Goal: Information Seeking & Learning: Check status

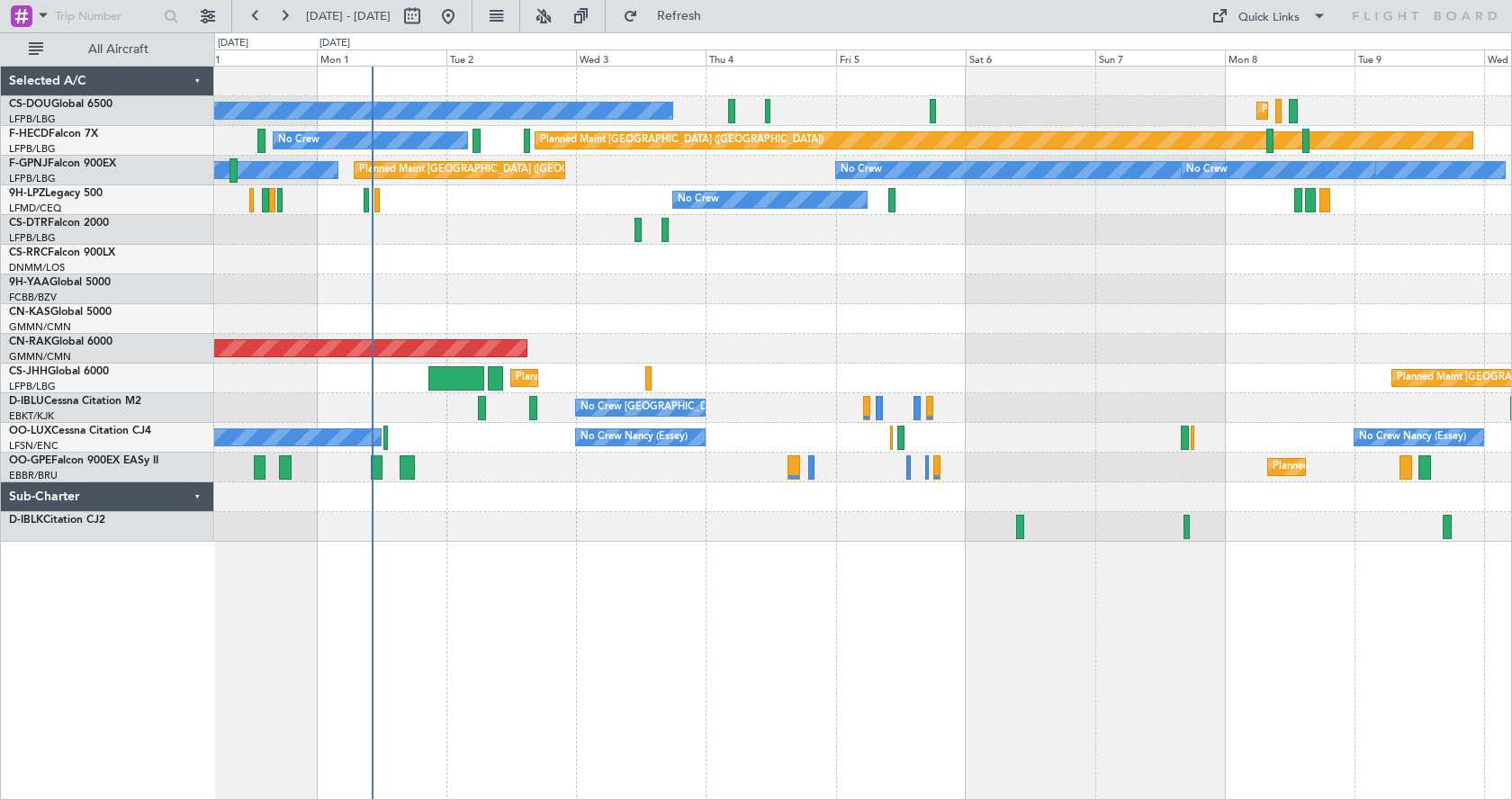
click at [469, 603] on div "Planned Maint [GEOGRAPHIC_DATA] ([GEOGRAPHIC_DATA]) No Crew Planned Maint [GEOG…" at bounding box center [864, 433] width 1299 height 735
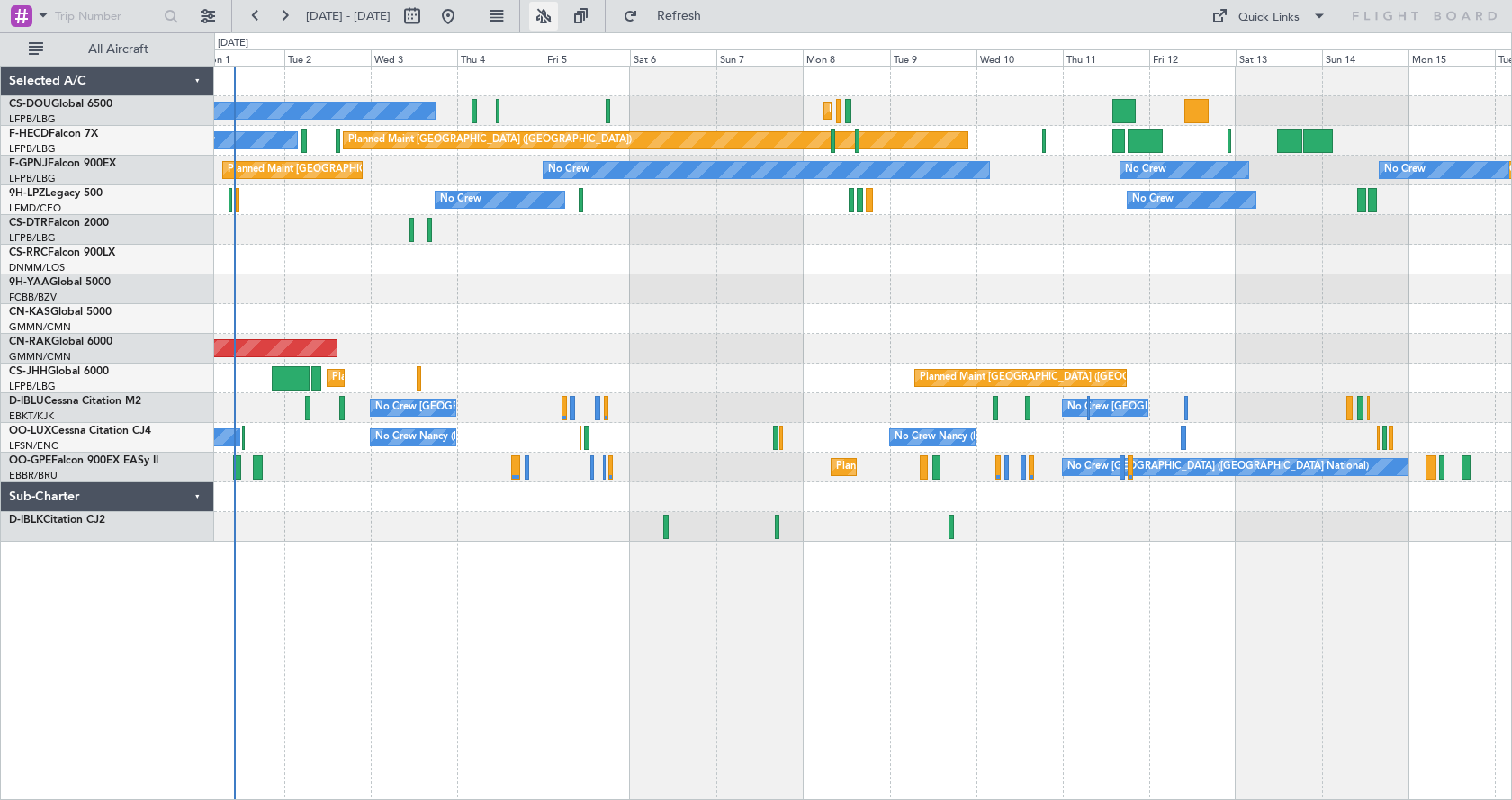
click at [558, 17] on button at bounding box center [543, 16] width 29 height 29
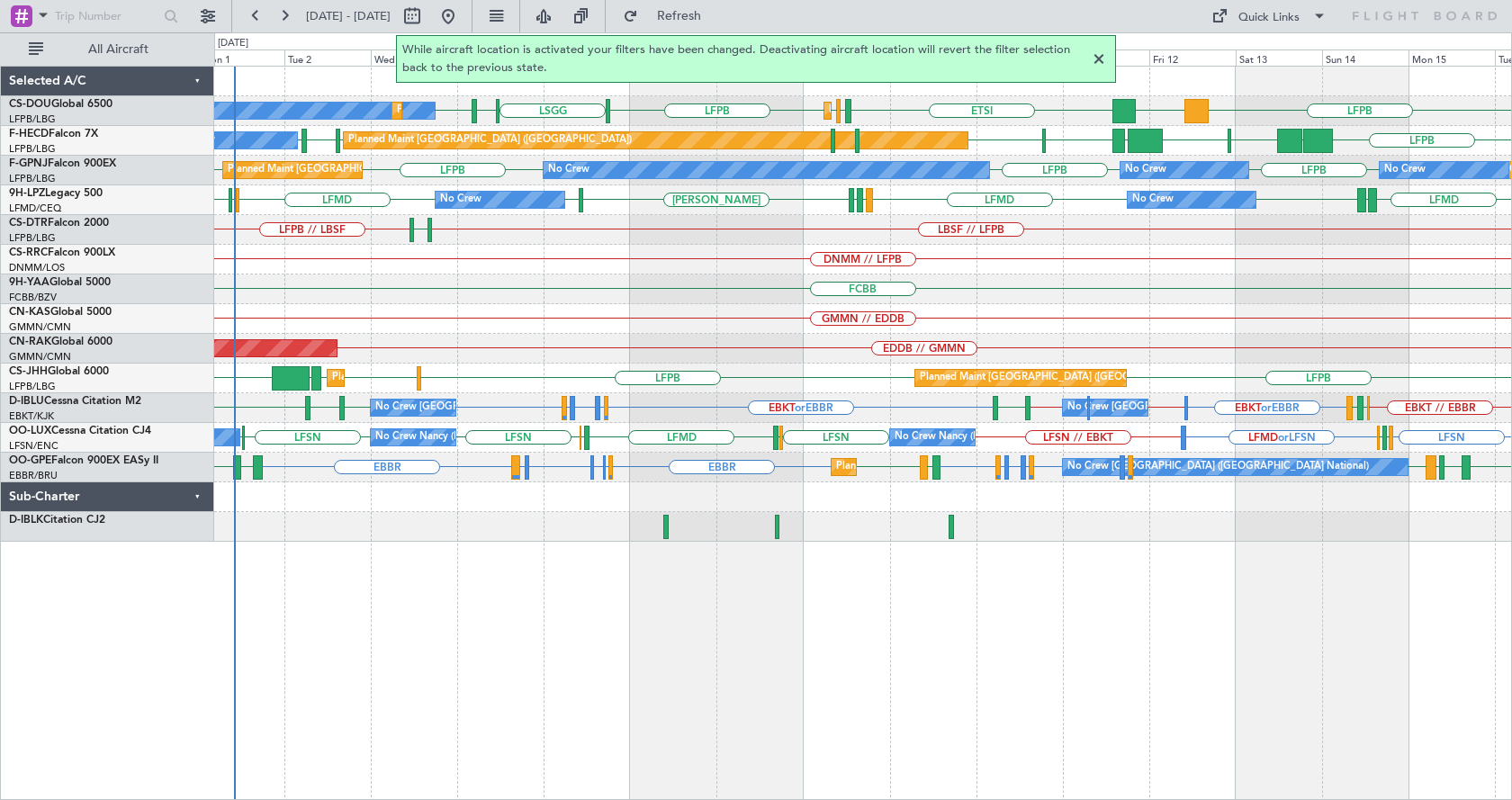
click at [796, 615] on div "LFPB DGAA ETSI EGGW LFPB LFPB [GEOGRAPHIC_DATA] LIML LFPB No Crew Planned Maint…" at bounding box center [864, 433] width 1299 height 735
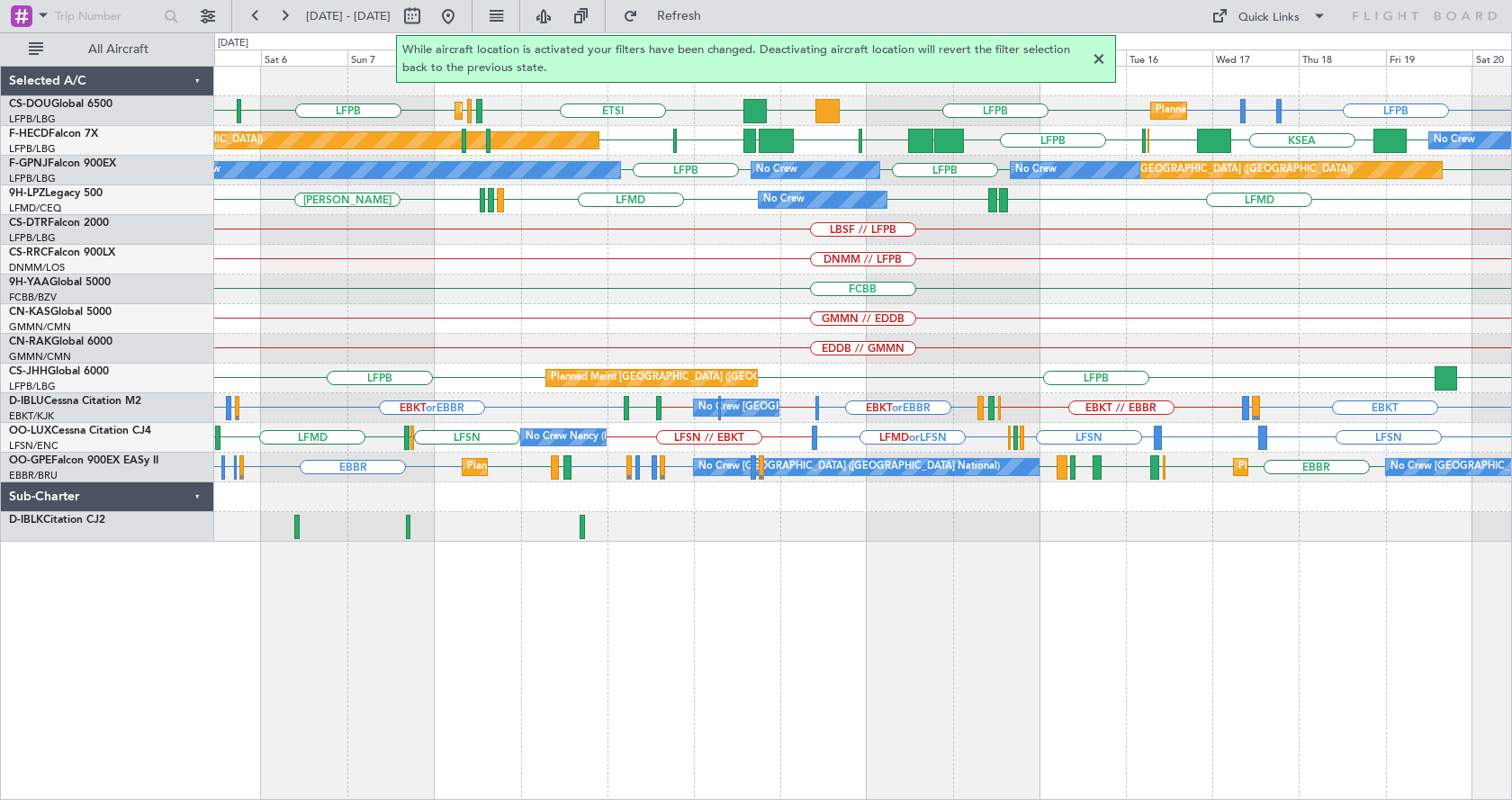
click at [974, 313] on div "GMMN // EDDB" at bounding box center [863, 319] width 1298 height 30
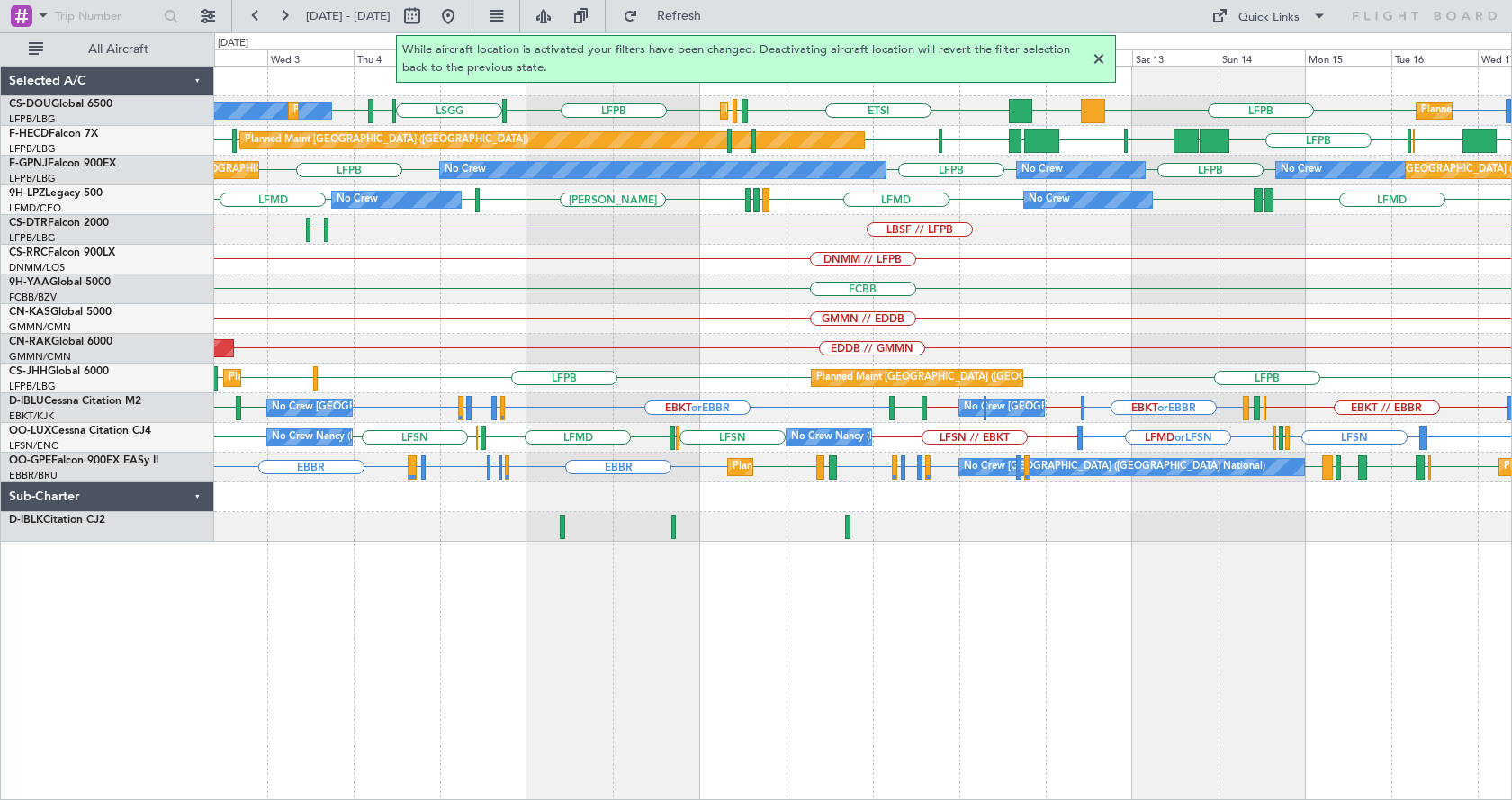
click at [794, 287] on div "FCBB" at bounding box center [863, 290] width 1298 height 30
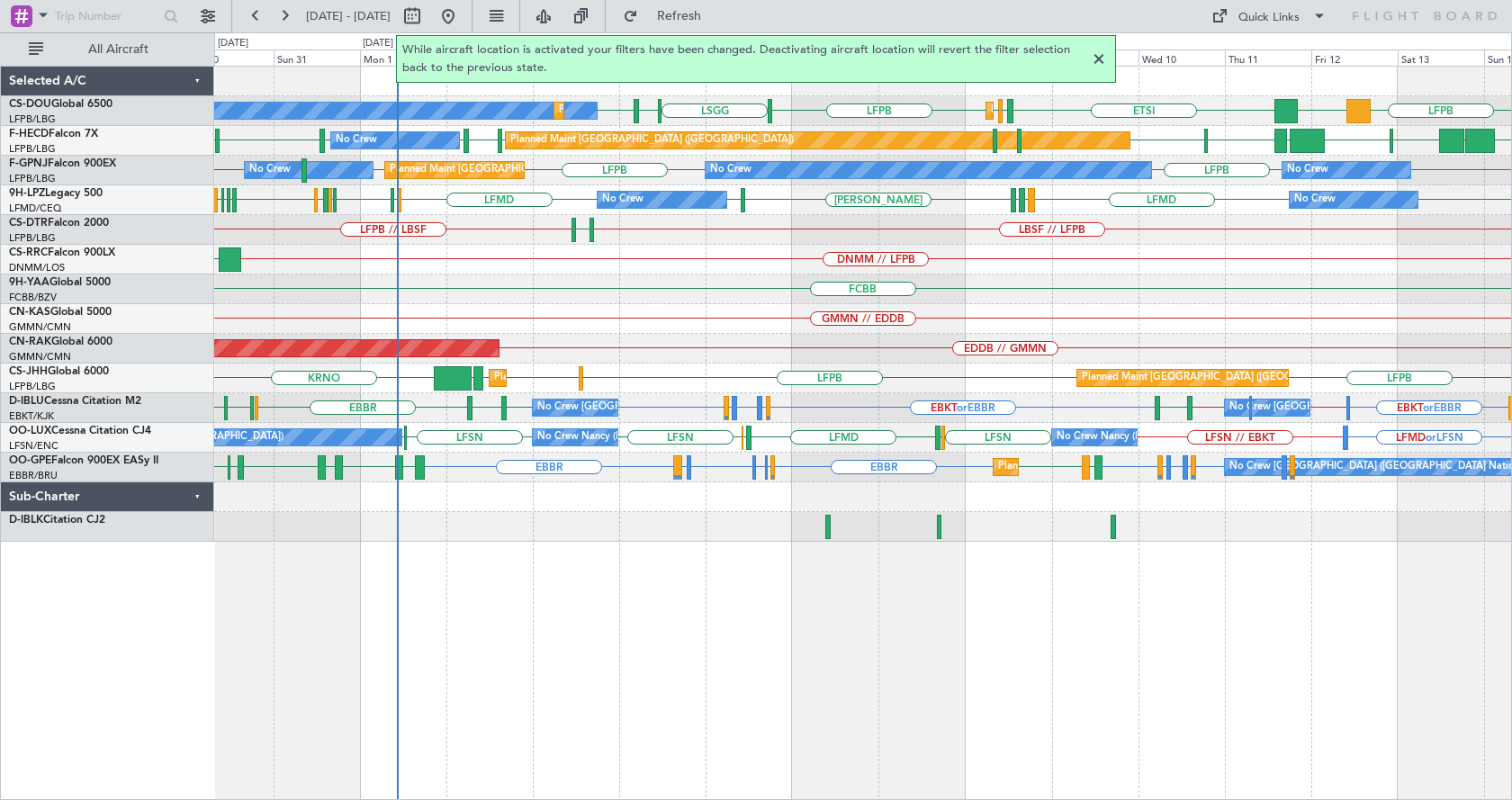
click at [1102, 55] on div at bounding box center [1098, 59] width 21 height 21
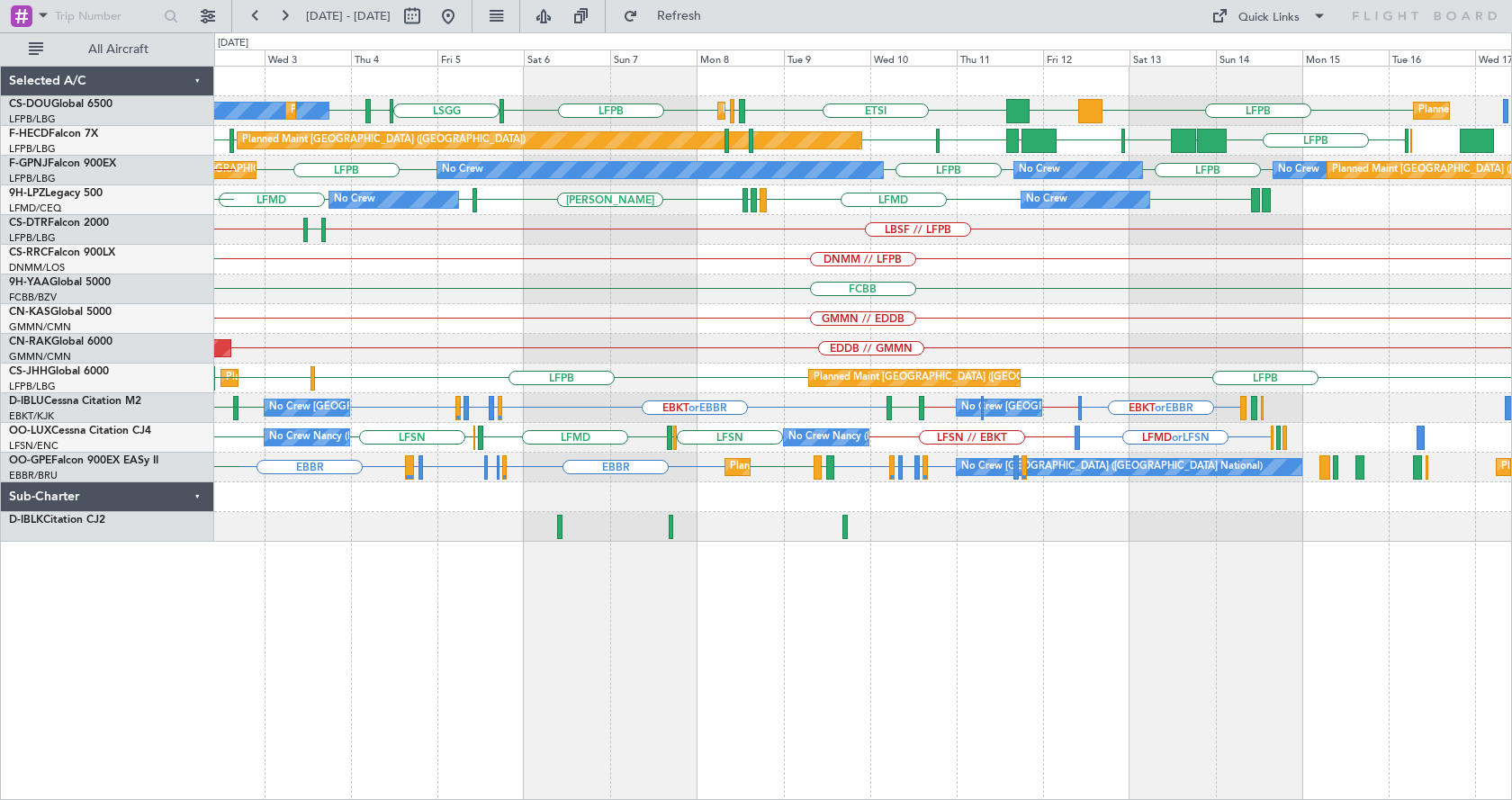
click at [524, 326] on div "Planned Maint [GEOGRAPHIC_DATA] ([GEOGRAPHIC_DATA]) No Crew Planned Maint [GEOG…" at bounding box center [863, 305] width 1298 height 475
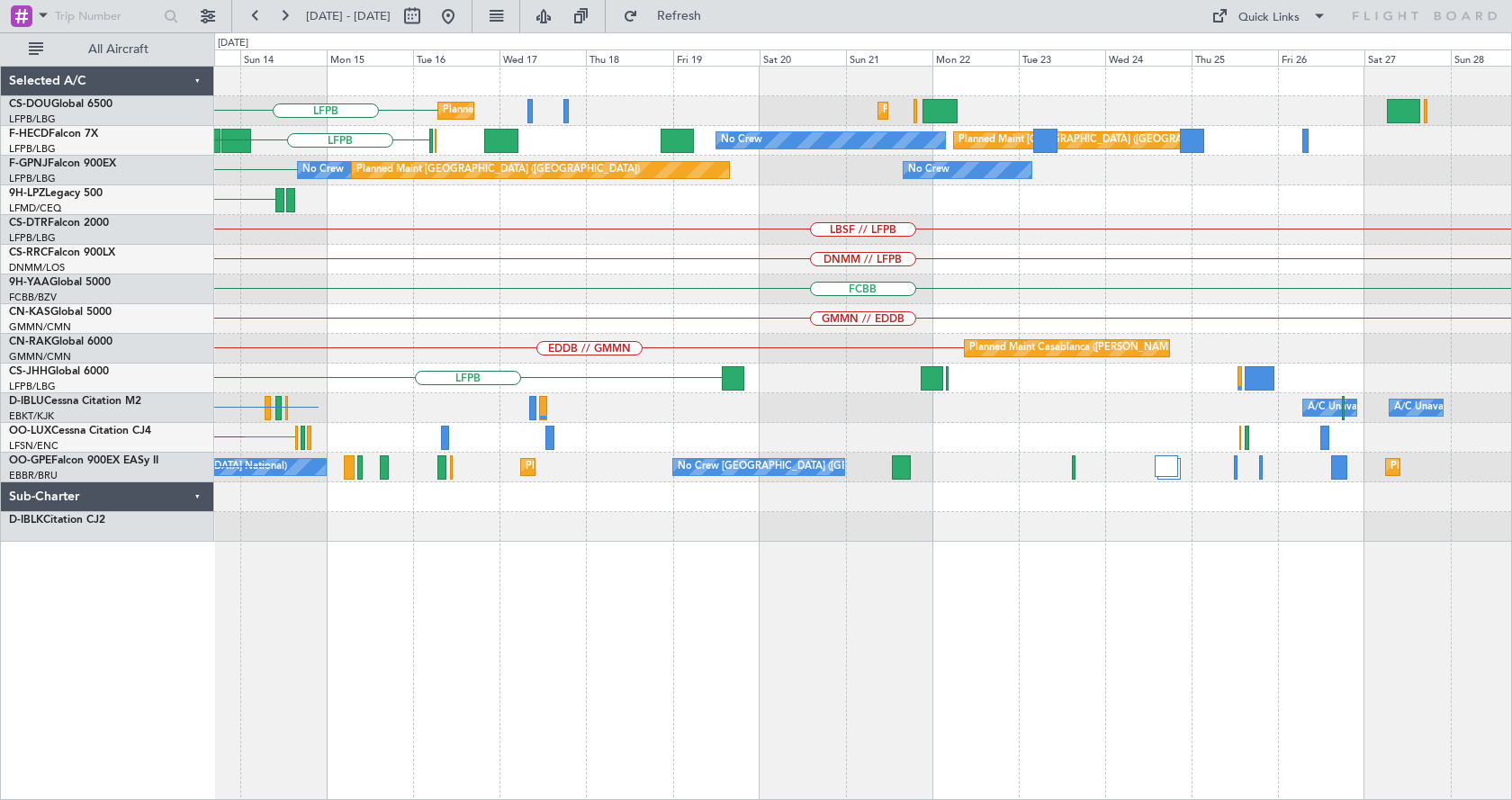
click at [546, 331] on div "LFPB Planned Maint [GEOGRAPHIC_DATA] ([GEOGRAPHIC_DATA]) Planned Maint [GEOGRAP…" at bounding box center [863, 305] width 1298 height 475
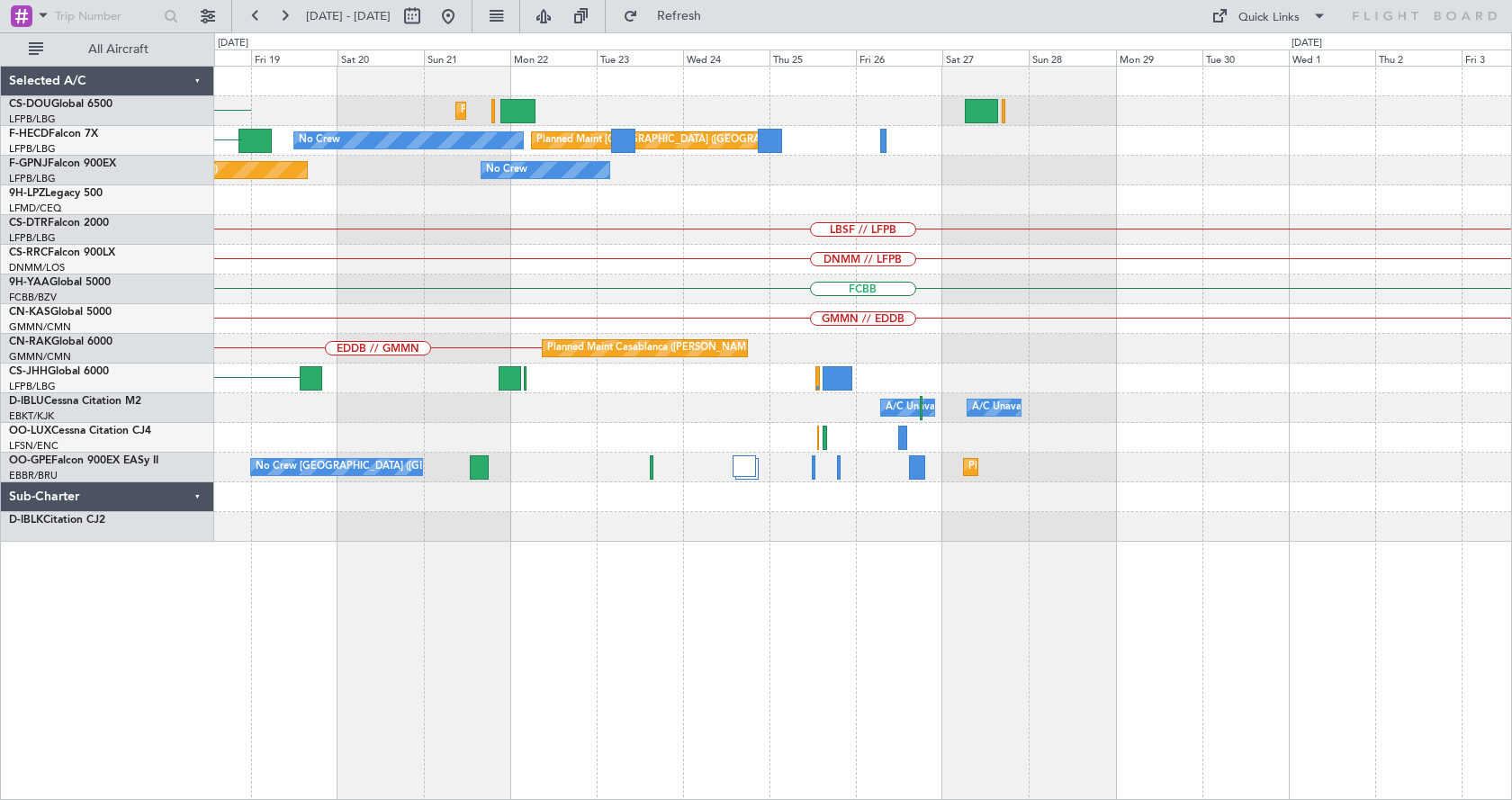
click at [768, 319] on div "Planned Maint [GEOGRAPHIC_DATA] ([GEOGRAPHIC_DATA]) Planned Maint [GEOGRAPHIC_D…" at bounding box center [863, 305] width 1298 height 475
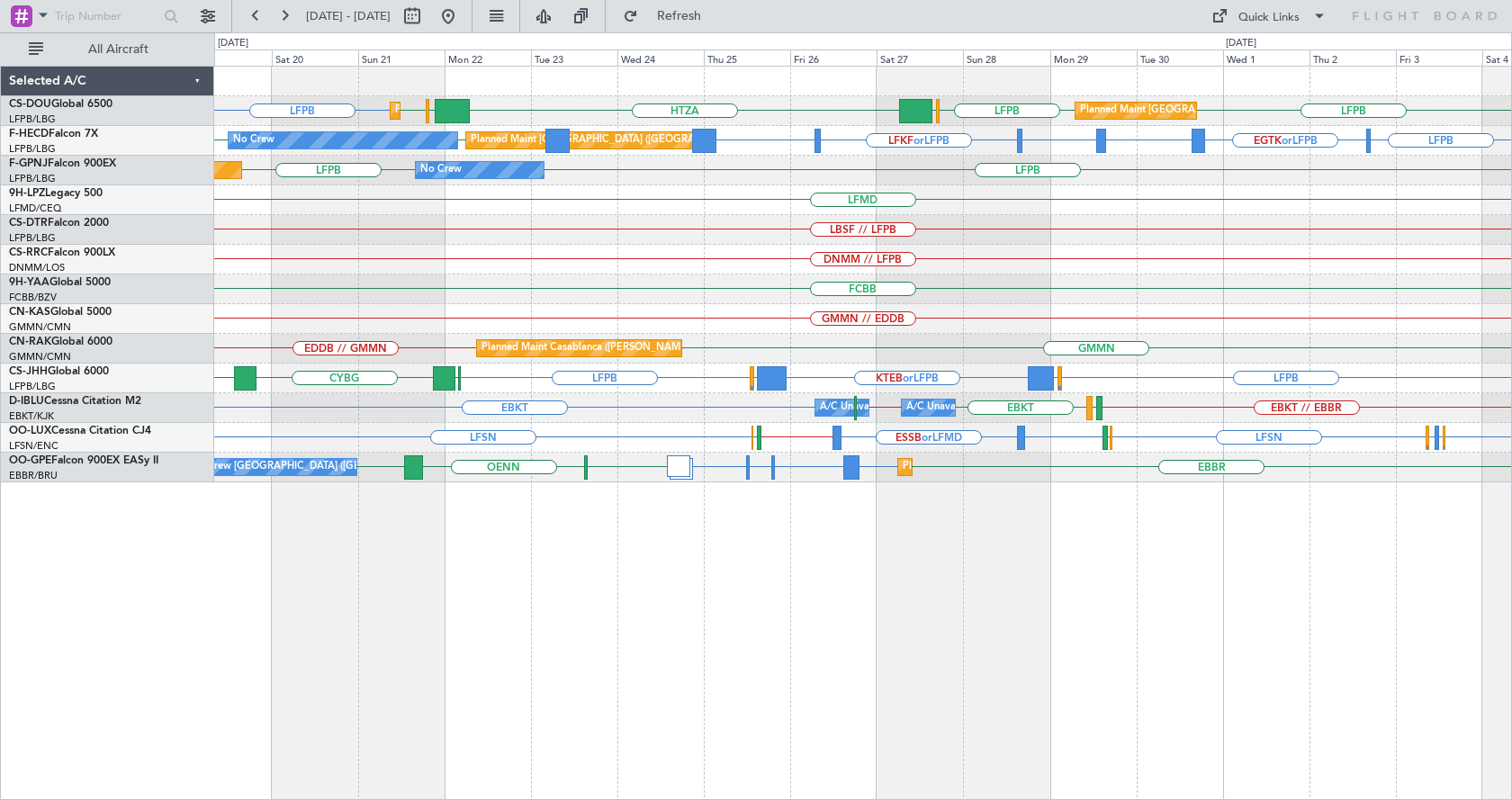
click at [609, 259] on div "DNMM // LFPB" at bounding box center [863, 260] width 1298 height 30
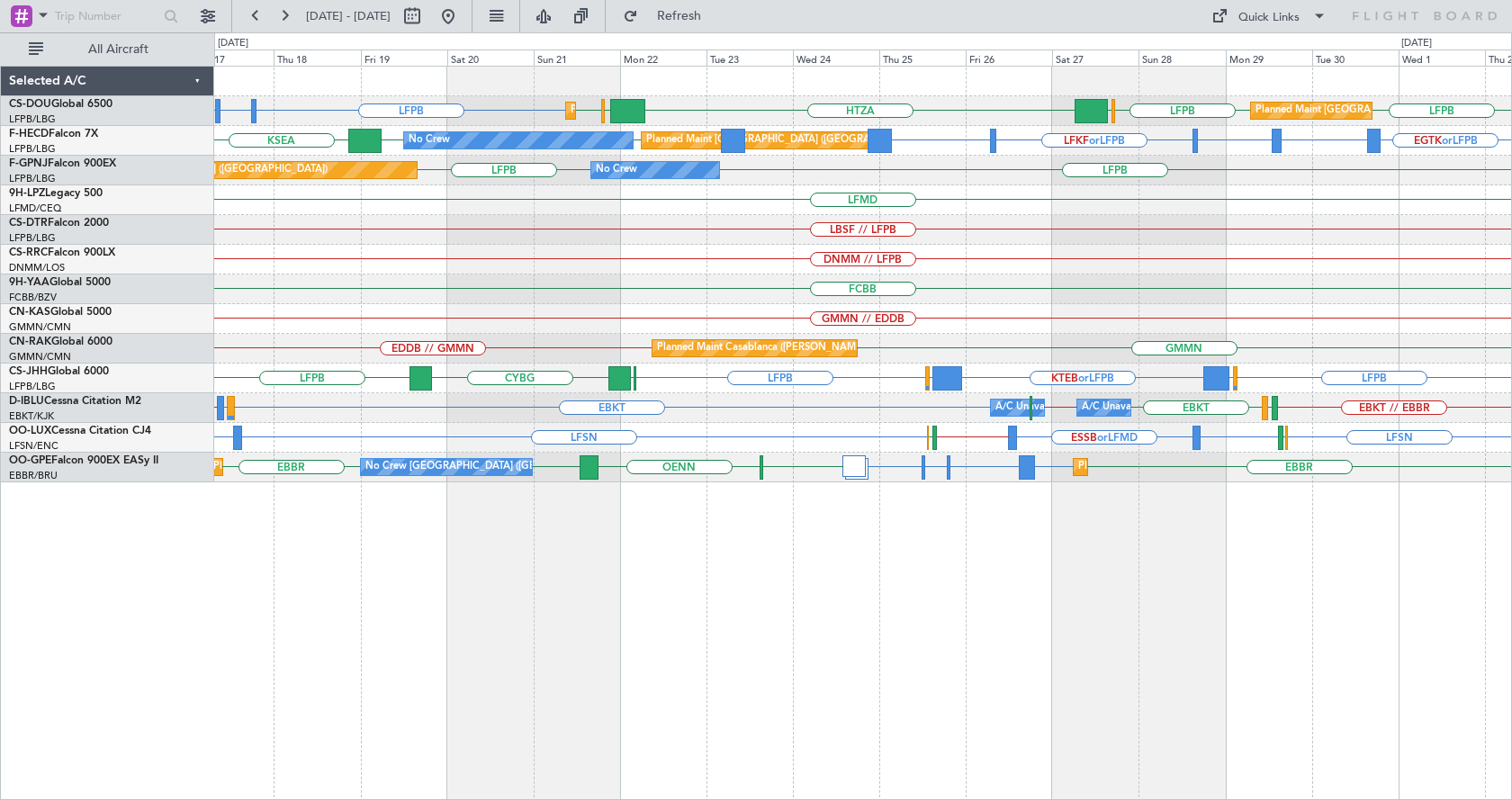
click at [393, 307] on div "Planned Maint [GEOGRAPHIC_DATA] ([GEOGRAPHIC_DATA]) Planned Maint [GEOGRAPHIC_D…" at bounding box center [863, 275] width 1298 height 415
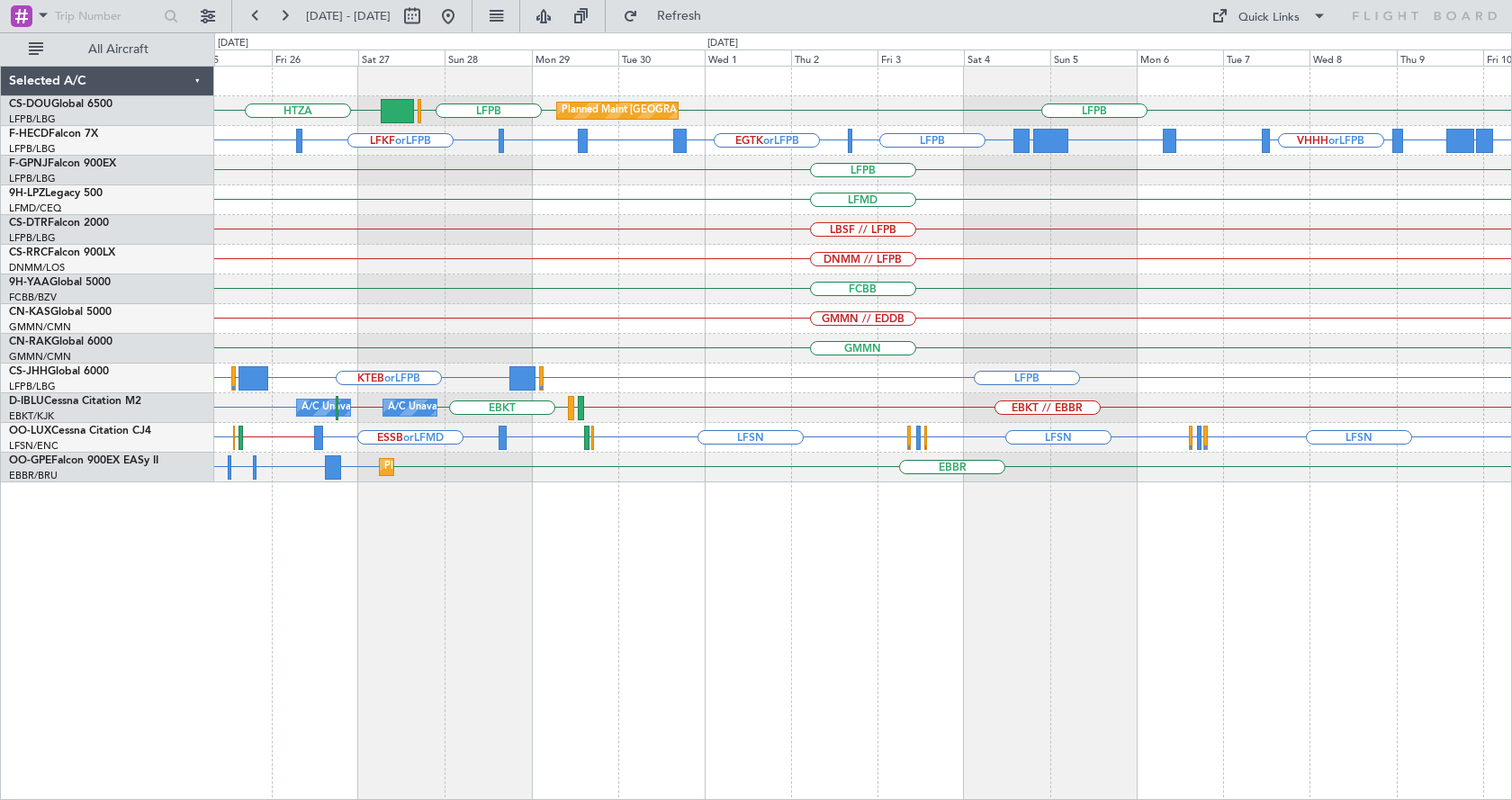
click at [993, 569] on div "HTZA LFPB [GEOGRAPHIC_DATA] LFPB Planned Maint [GEOGRAPHIC_DATA] ([GEOGRAPHIC_D…" at bounding box center [864, 433] width 1299 height 735
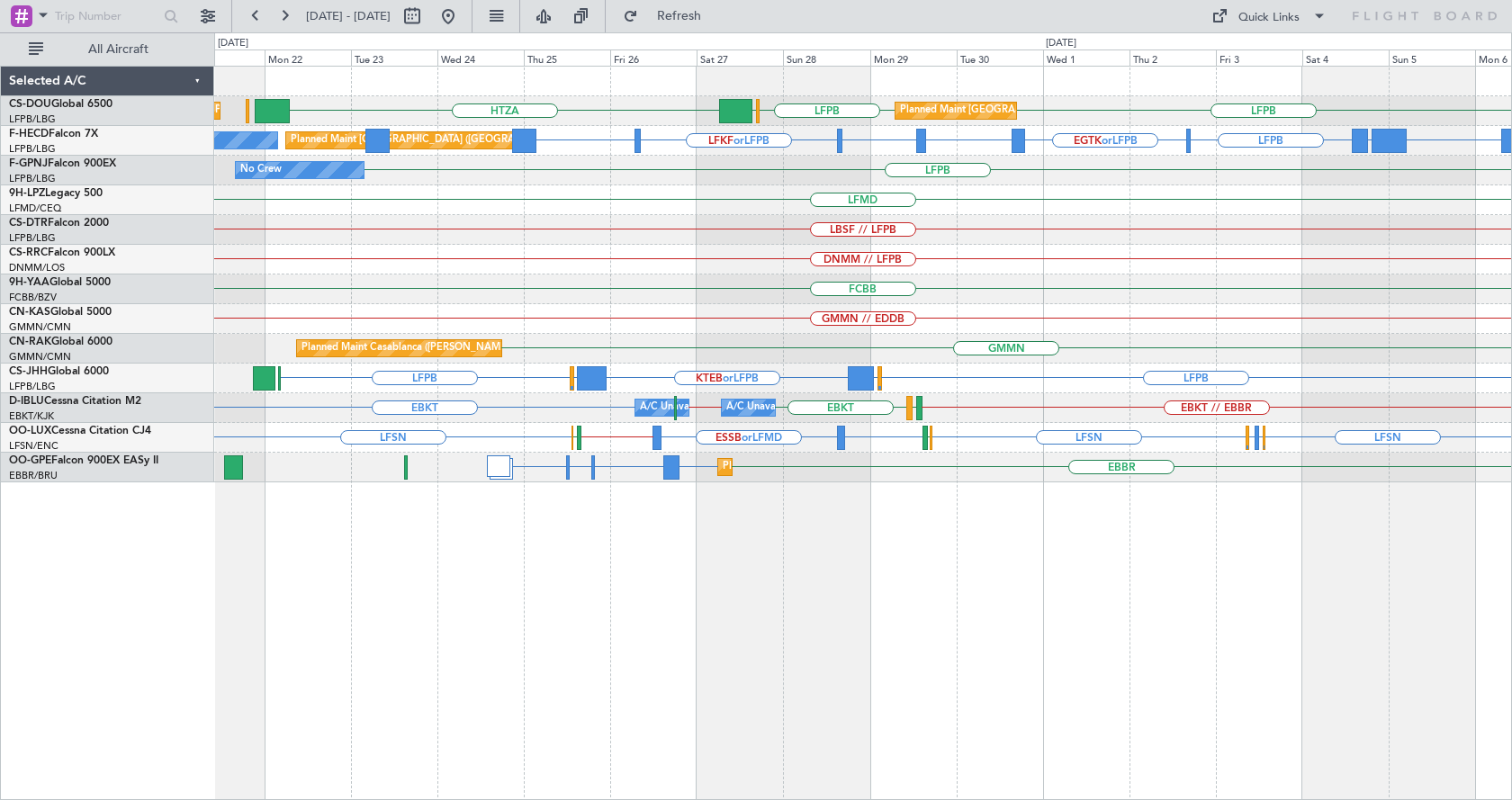
click at [1129, 566] on div "HTZA LFPB [GEOGRAPHIC_DATA] LFPB Planned Maint [GEOGRAPHIC_DATA] ([GEOGRAPHIC_D…" at bounding box center [864, 433] width 1299 height 735
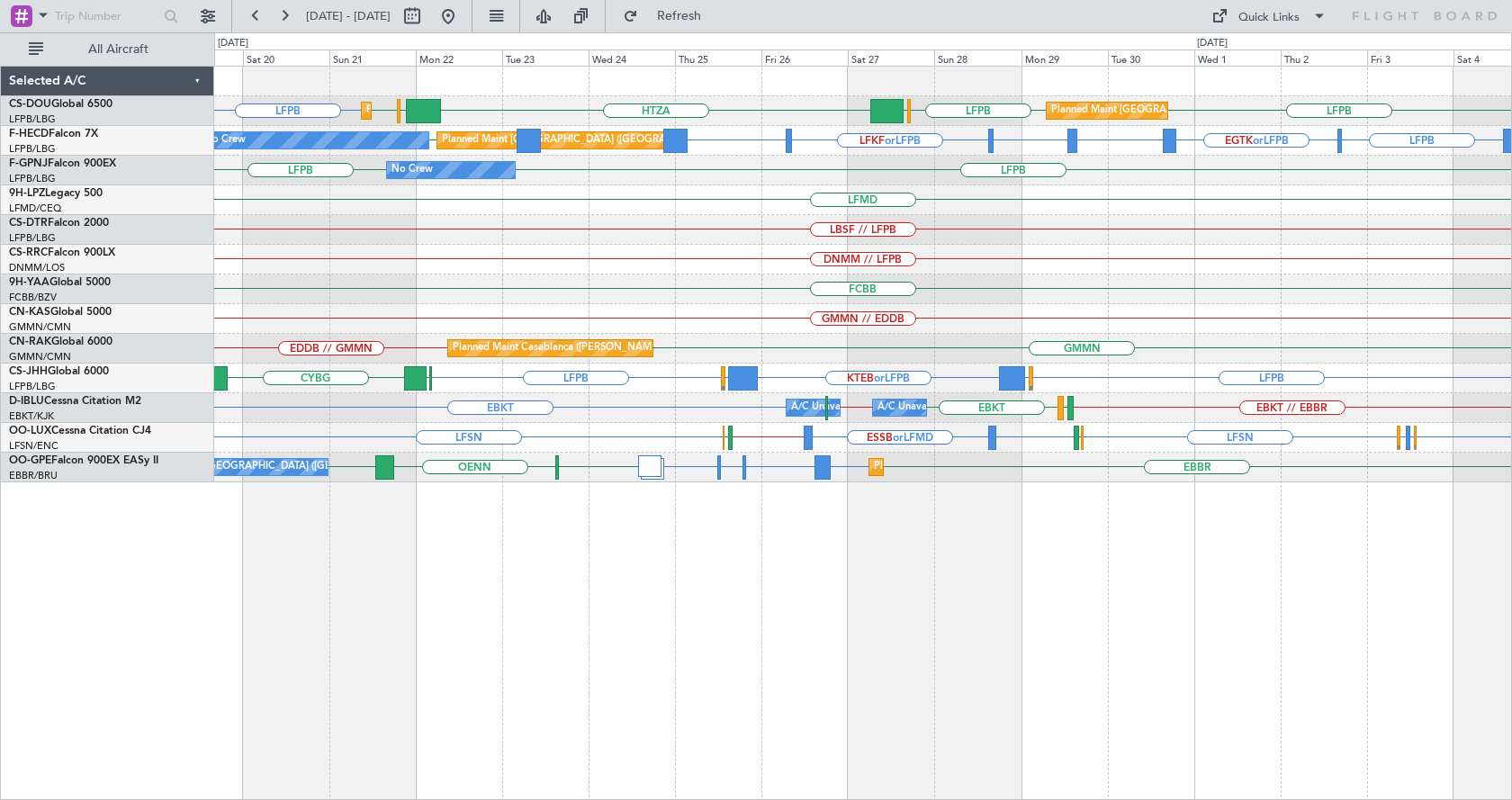
click at [1028, 603] on div "Planned Maint [GEOGRAPHIC_DATA] ([GEOGRAPHIC_DATA]) Planned Maint [GEOGRAPHIC_D…" at bounding box center [864, 433] width 1299 height 735
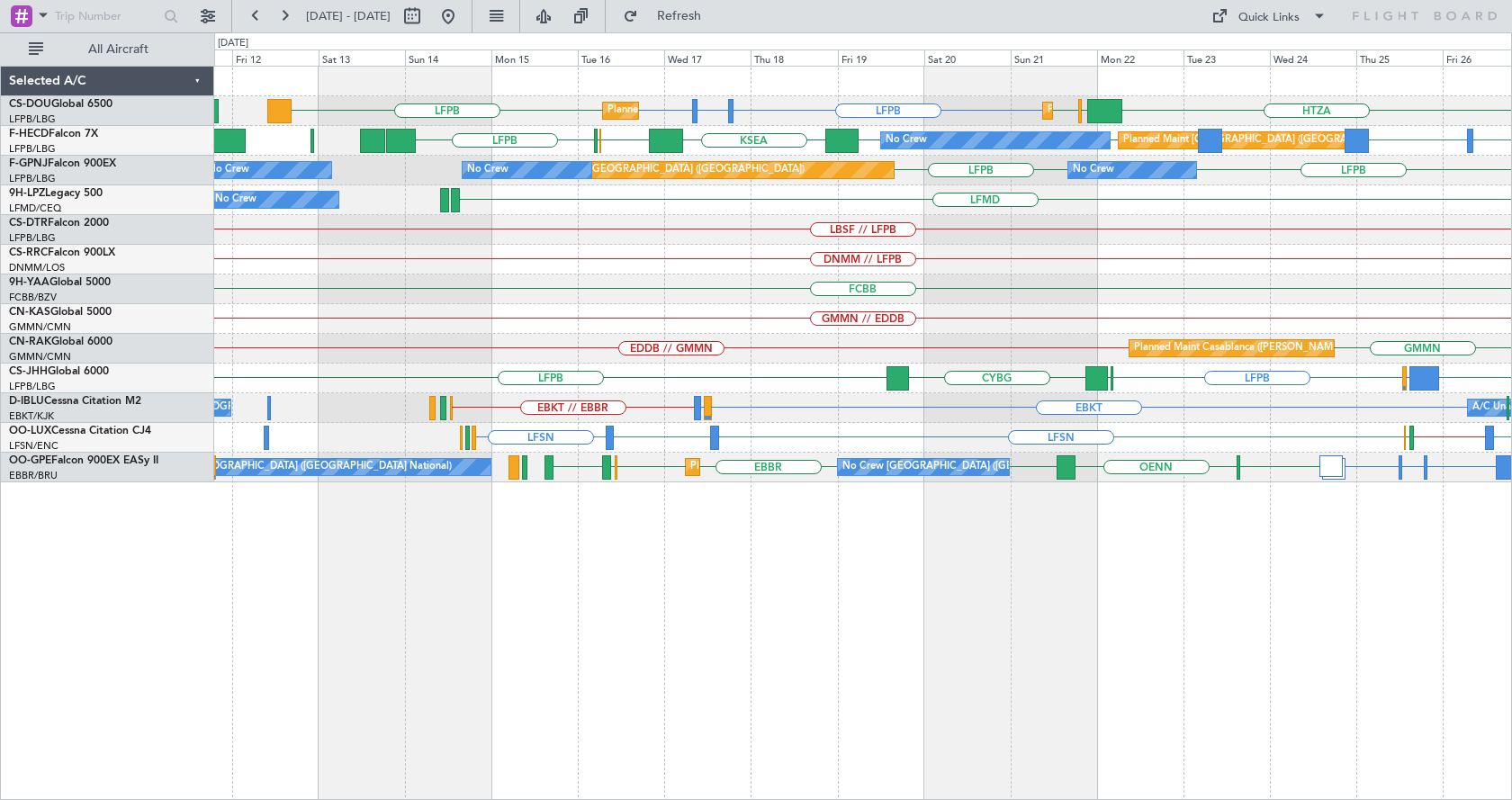
click at [1033, 629] on div "Planned Maint [GEOGRAPHIC_DATA] ([GEOGRAPHIC_DATA]) Planned Maint [GEOGRAPHIC_D…" at bounding box center [864, 433] width 1299 height 735
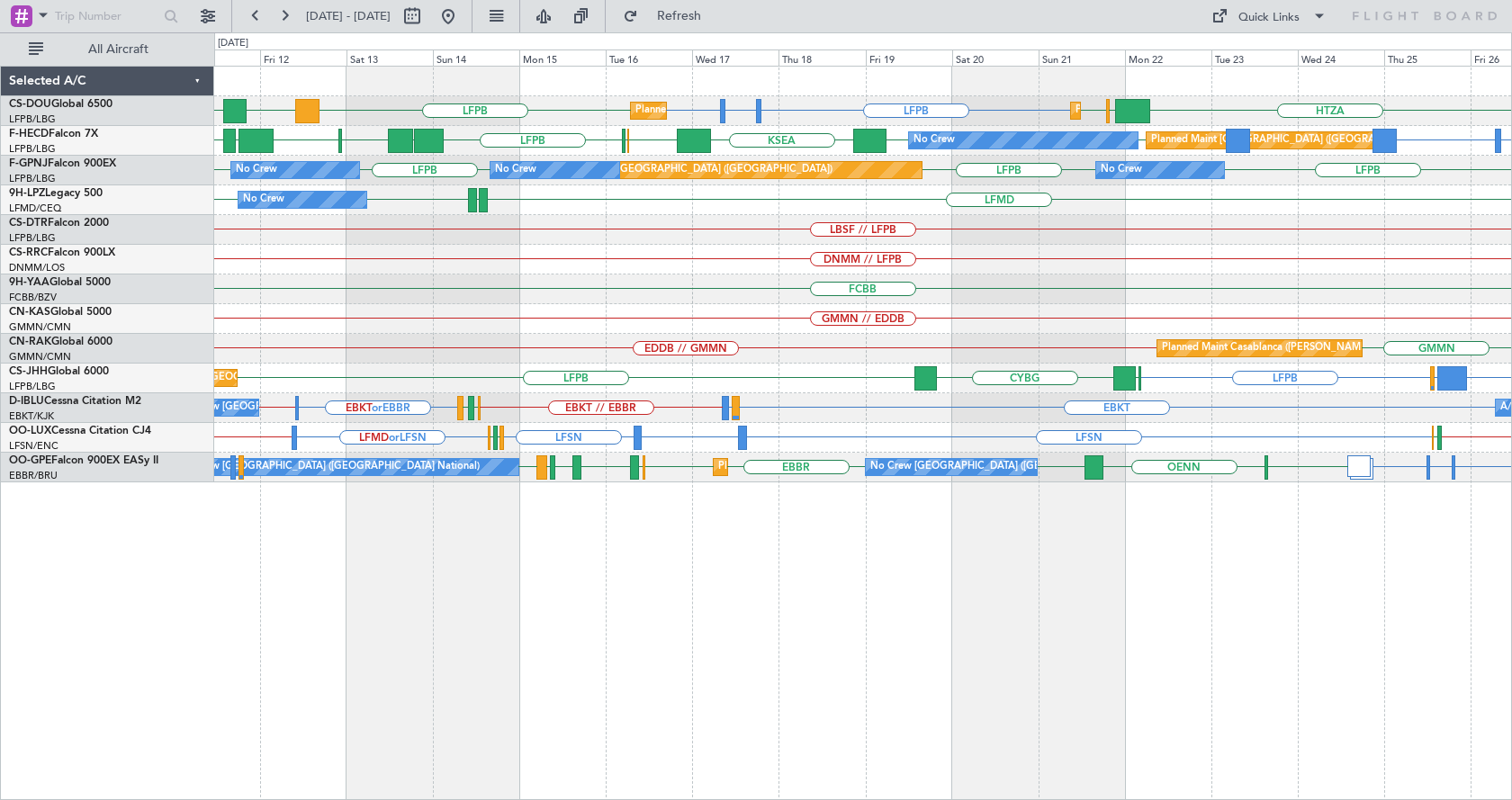
click at [979, 644] on div "Planned Maint [GEOGRAPHIC_DATA] ([GEOGRAPHIC_DATA]) Planned Maint [GEOGRAPHIC_D…" at bounding box center [864, 433] width 1299 height 735
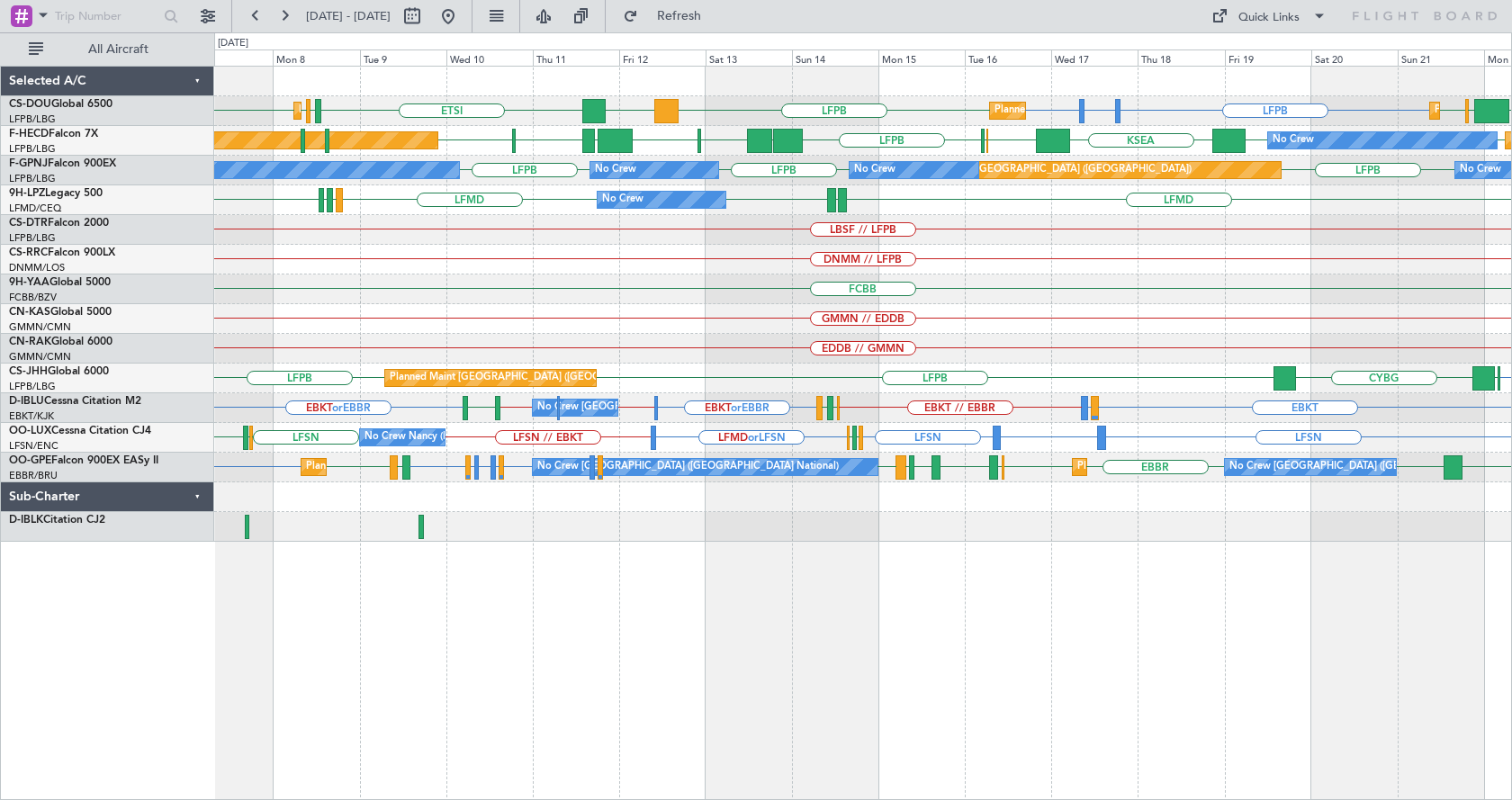
click at [907, 623] on div "LFPB LFTH or LFPB LFPB HTZA [GEOGRAPHIC_DATA] LFPB LFPB DGAA ETSI EGGW LFPB LFP…" at bounding box center [864, 433] width 1299 height 735
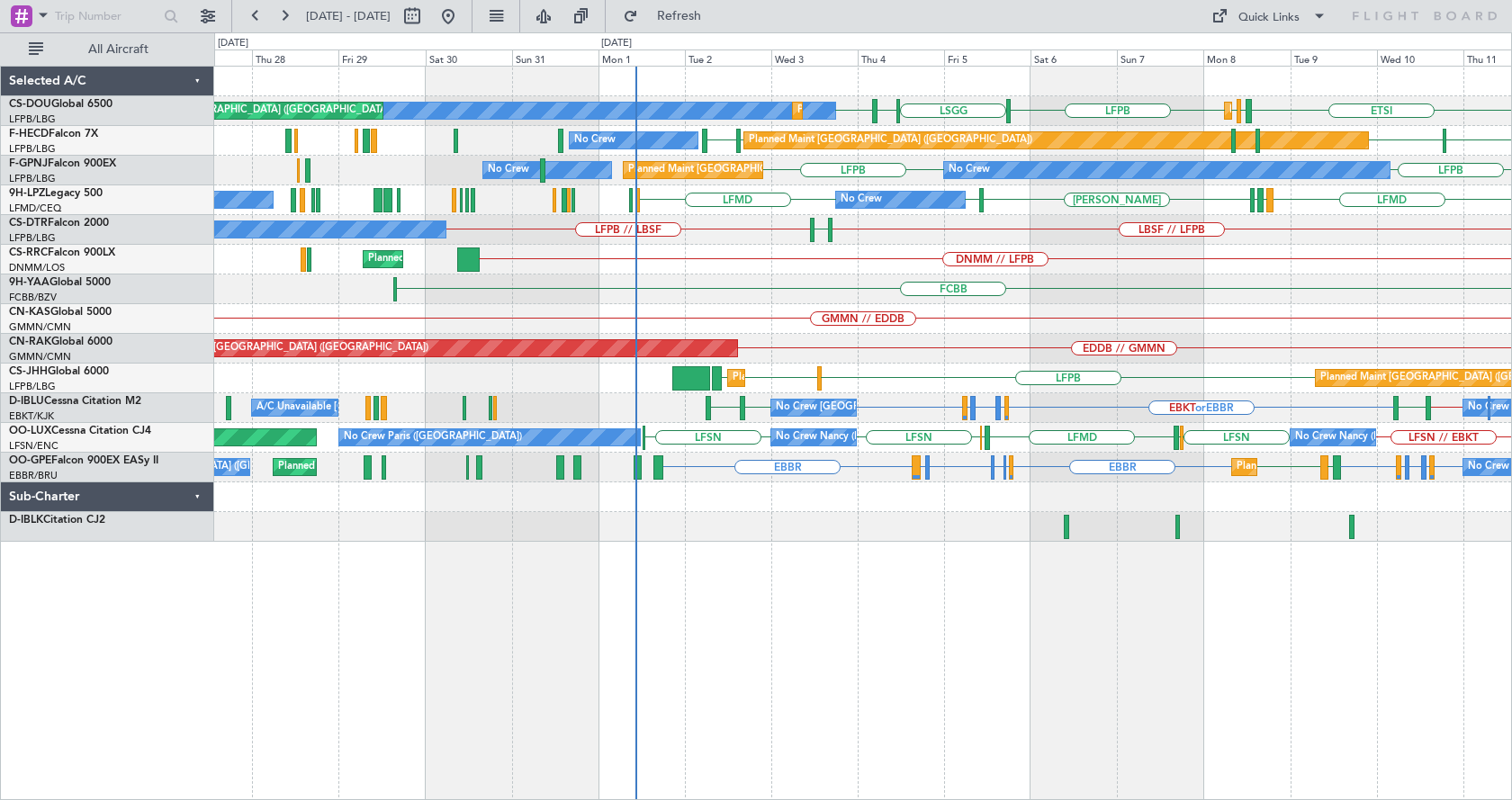
click at [791, 677] on div "ETSI EGGW LFPB LFPB [GEOGRAPHIC_DATA] LIML LFPB No Crew Planned Maint [GEOGRAPH…" at bounding box center [864, 433] width 1299 height 735
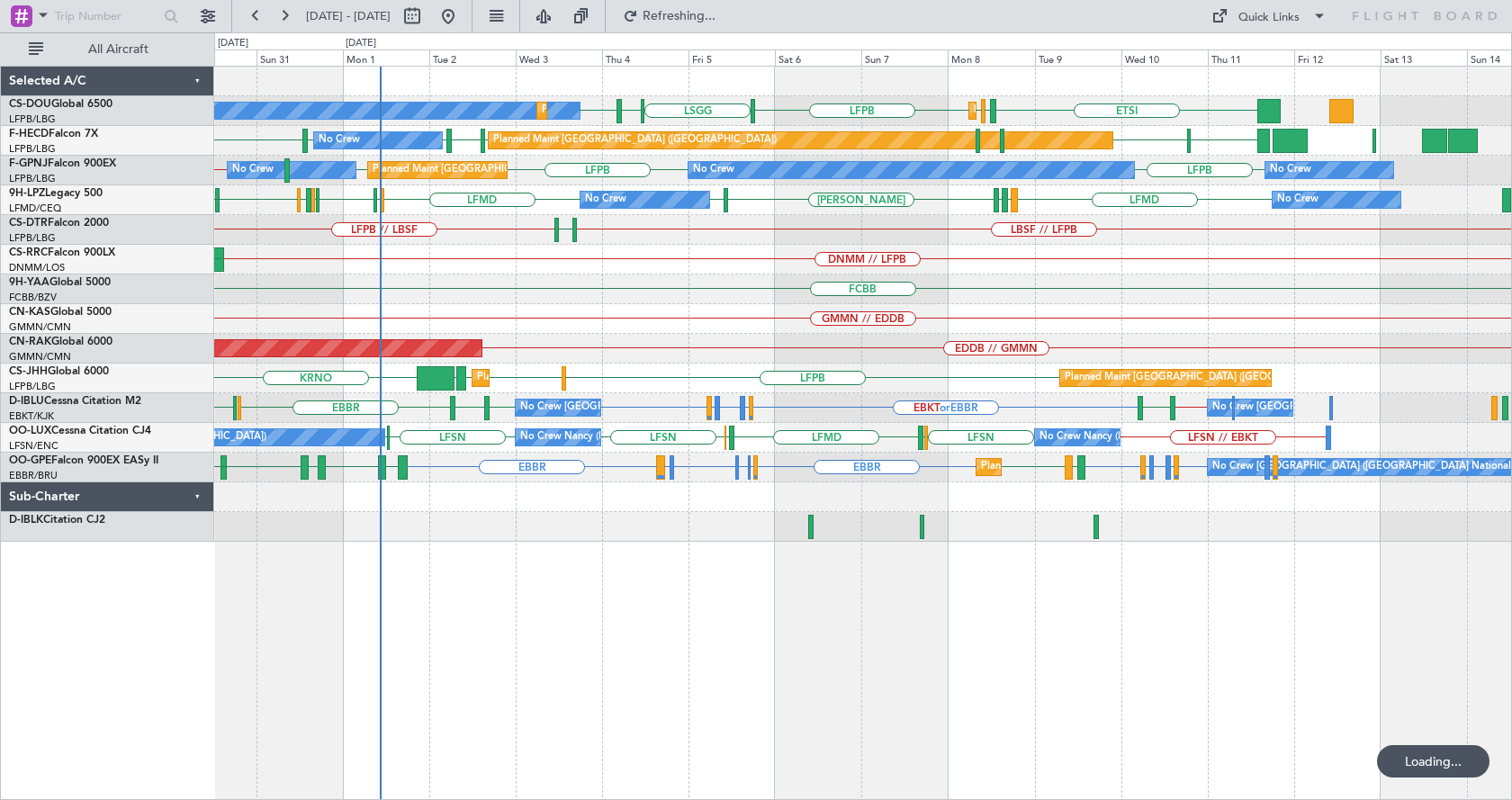
click at [1017, 690] on div "No Crew Planned Maint [GEOGRAPHIC_DATA] ([GEOGRAPHIC_DATA]) Planned Maint [GEOG…" at bounding box center [864, 433] width 1299 height 735
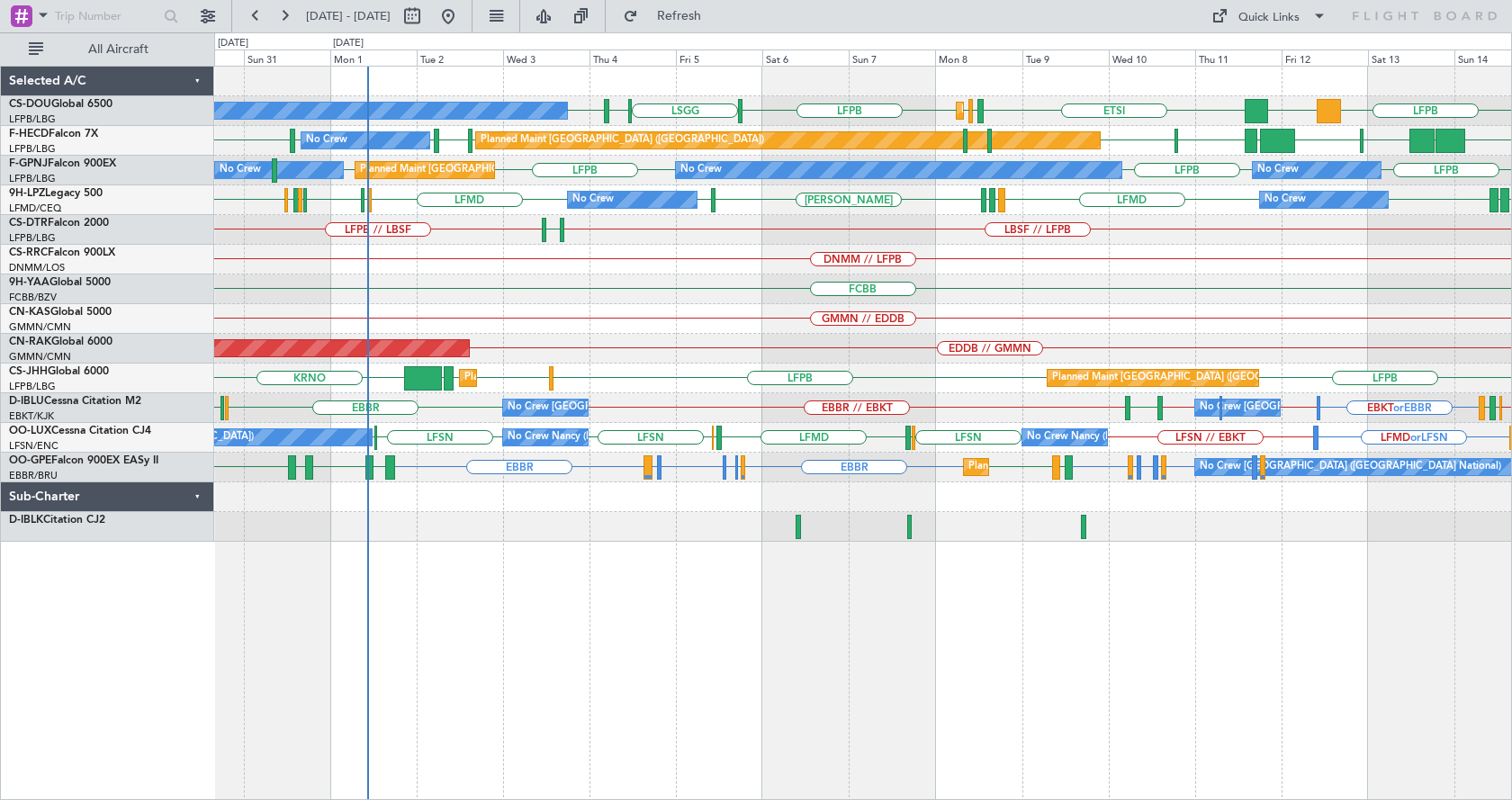
click at [879, 590] on div "LFPB DGAA ETSI EGGW LFPB LFPB [GEOGRAPHIC_DATA] LIML LFPB Planned Maint [GEOGRA…" at bounding box center [864, 433] width 1299 height 735
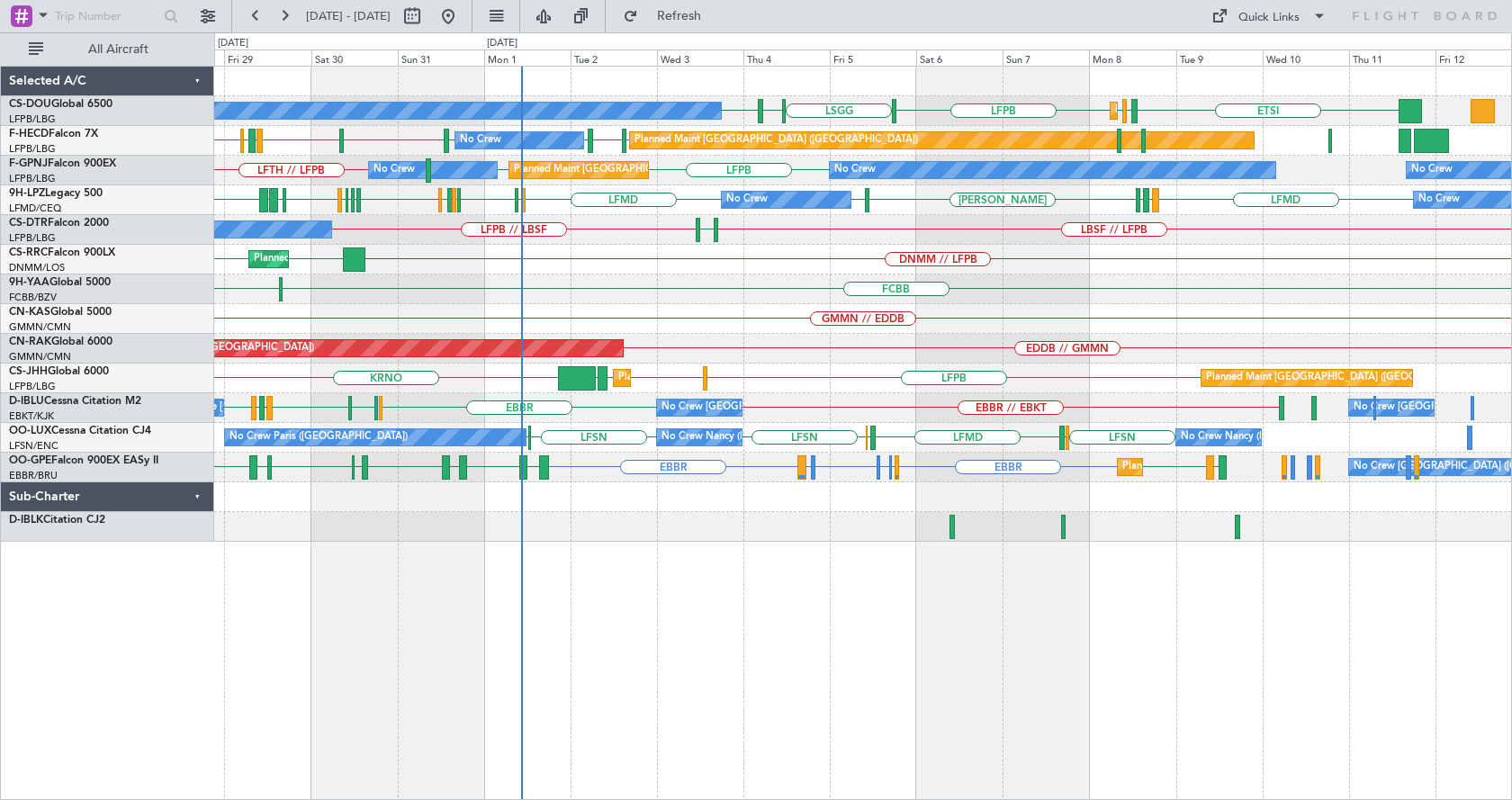
click at [931, 688] on div "ETSI EGGW LFPB LFPB [GEOGRAPHIC_DATA] LIML LFPB Planned Maint [GEOGRAPHIC_DATA]…" at bounding box center [864, 433] width 1299 height 735
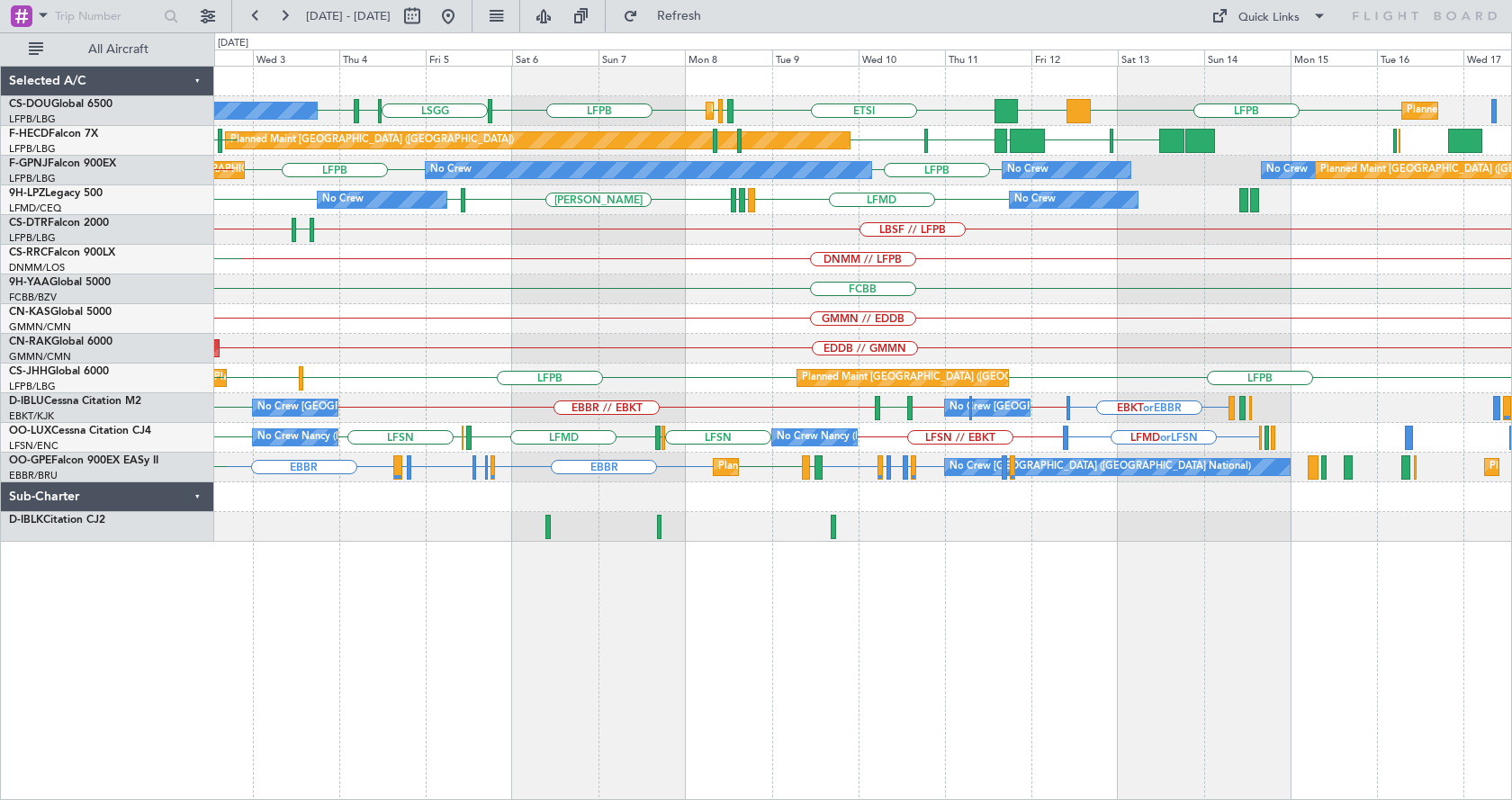
click at [654, 683] on div "Planned Maint [GEOGRAPHIC_DATA] ([GEOGRAPHIC_DATA]) No Crew Planned Maint [GEOG…" at bounding box center [864, 433] width 1299 height 735
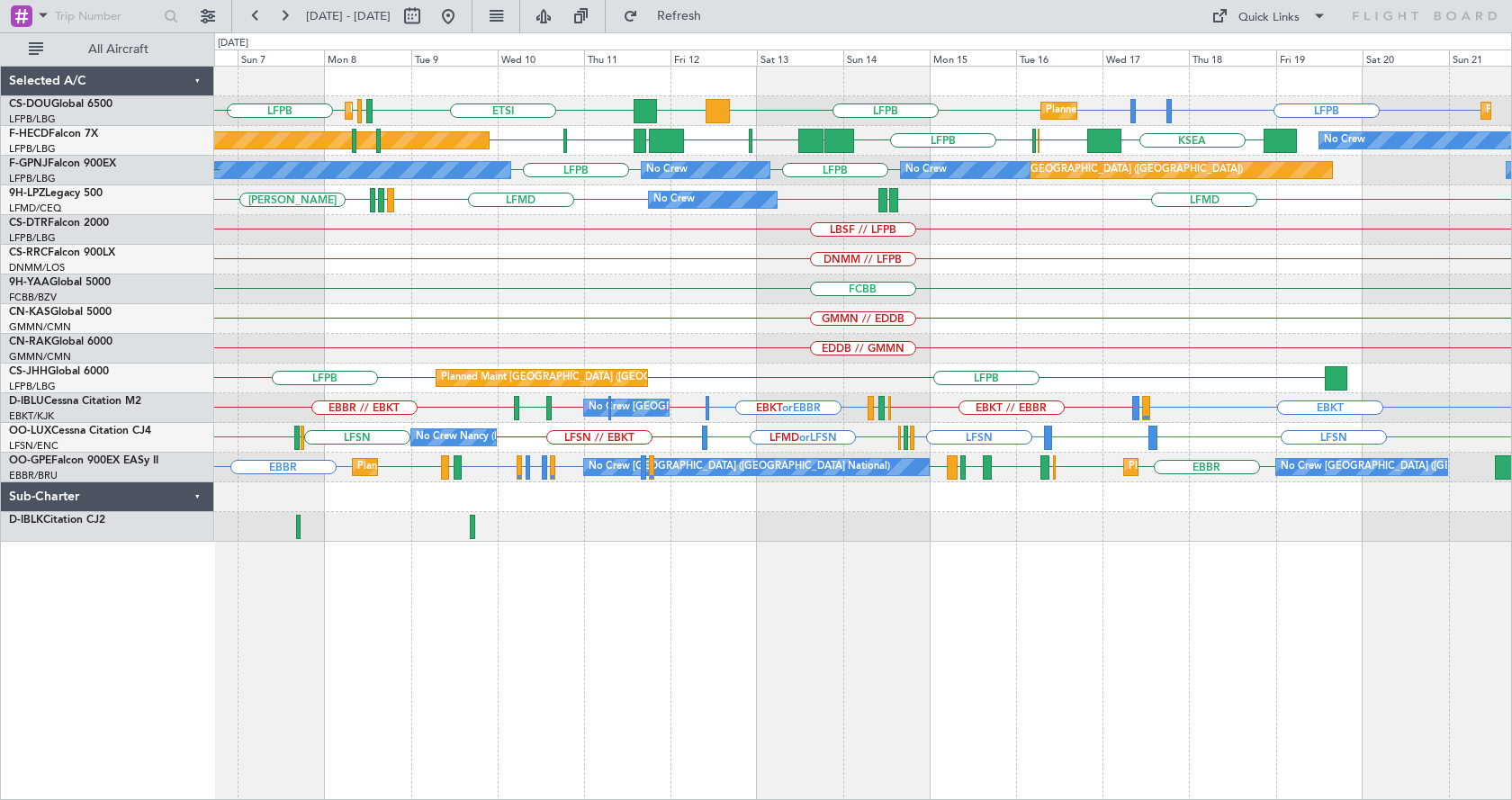
click at [743, 754] on div "LFPB LFTH or LFPB LFPB LFPB DGAA ETSI EGGW LFPB LFPB Planned Maint [GEOGRAPHIC_…" at bounding box center [864, 433] width 1299 height 735
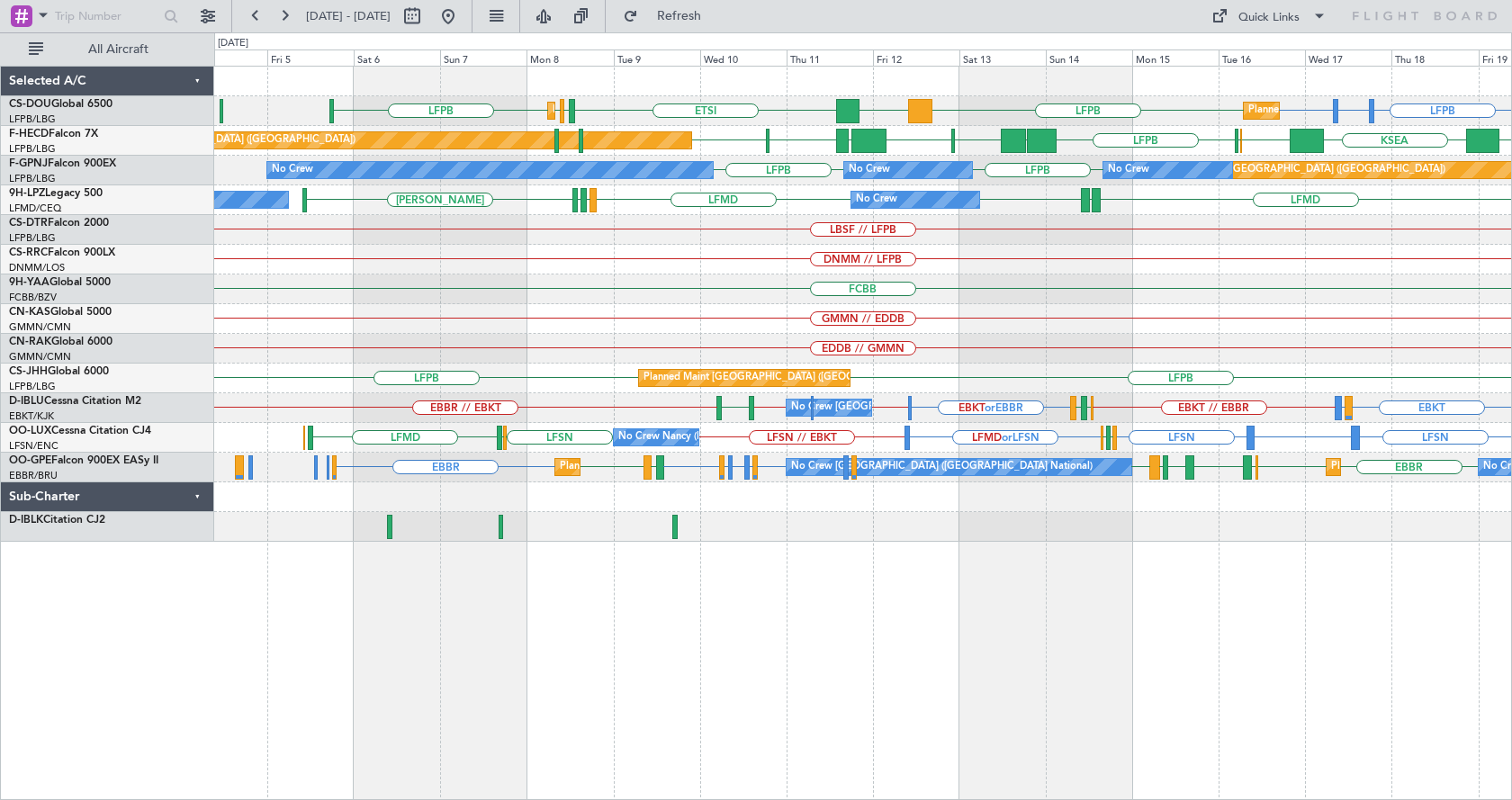
click at [1111, 653] on div "Planned Maint [GEOGRAPHIC_DATA] ([GEOGRAPHIC_DATA]) Planned Maint [GEOGRAPHIC_D…" at bounding box center [864, 433] width 1299 height 735
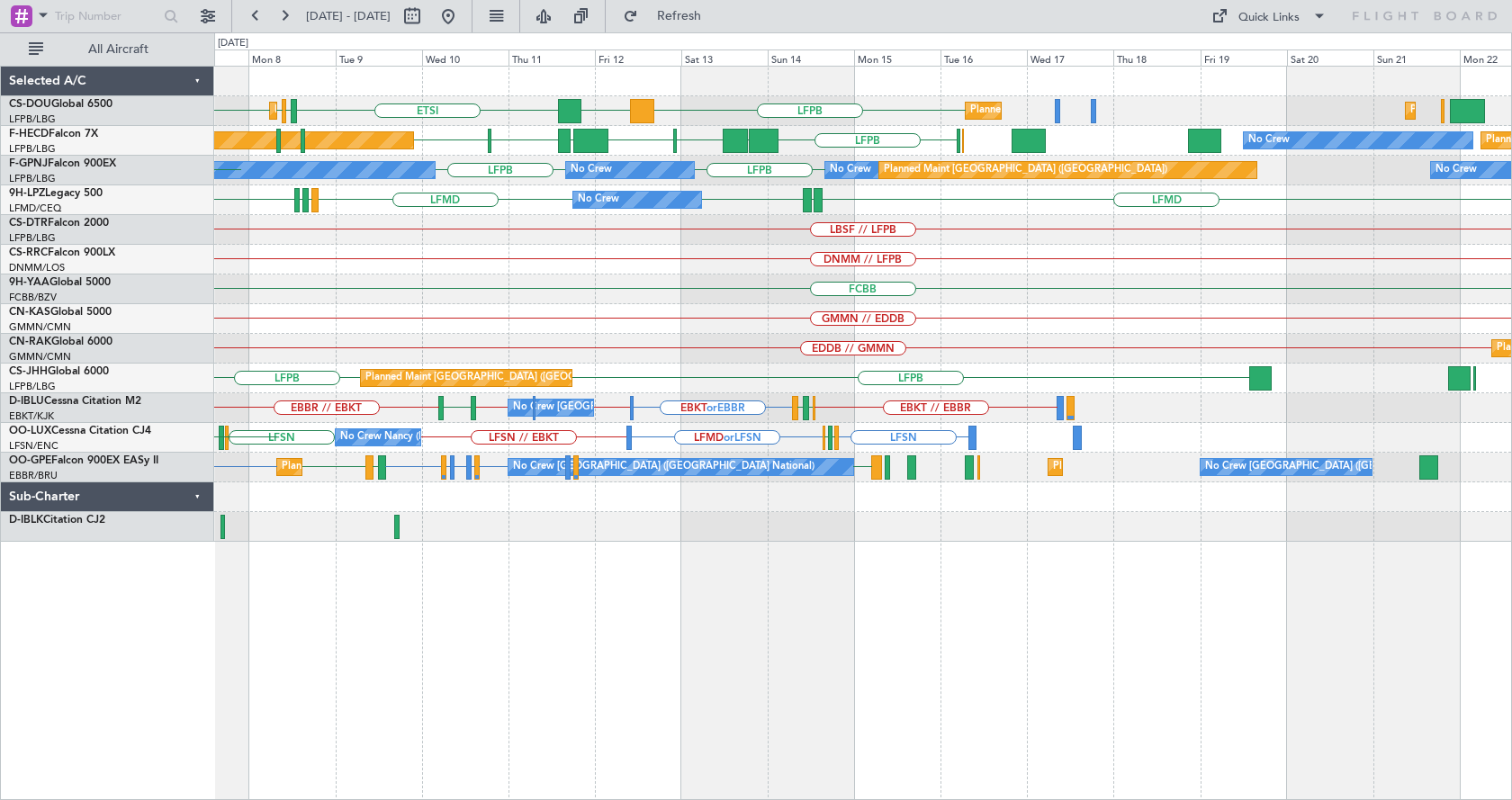
click at [628, 719] on div "LFPB LFPB LFPB DGAA ETSI EGGW Planned Maint [GEOGRAPHIC_DATA] ([GEOGRAPHIC_DATA…" at bounding box center [864, 433] width 1299 height 735
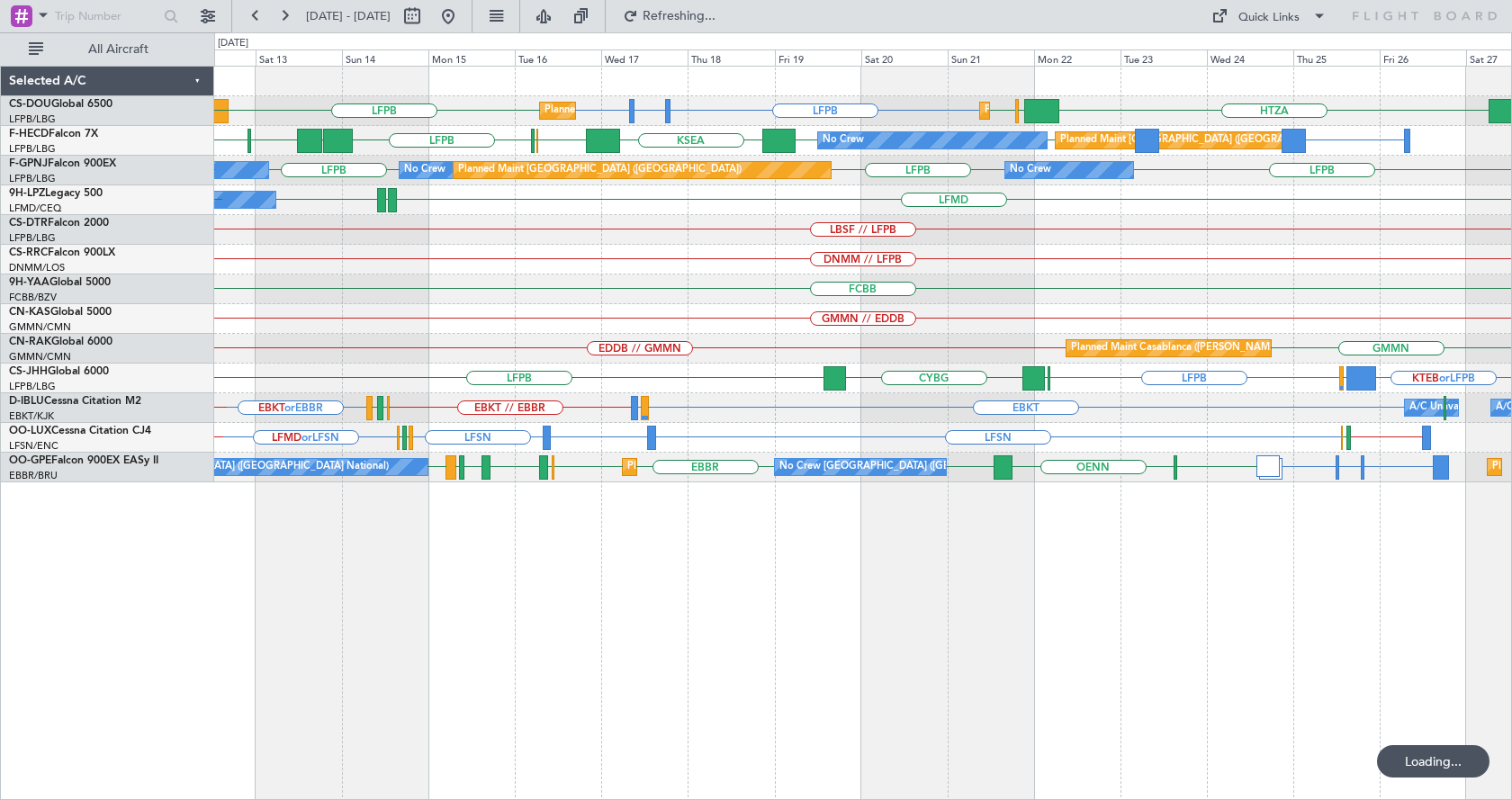
click at [966, 728] on div "Planned Maint [GEOGRAPHIC_DATA] ([GEOGRAPHIC_DATA]) Planned Maint [GEOGRAPHIC_D…" at bounding box center [864, 433] width 1299 height 735
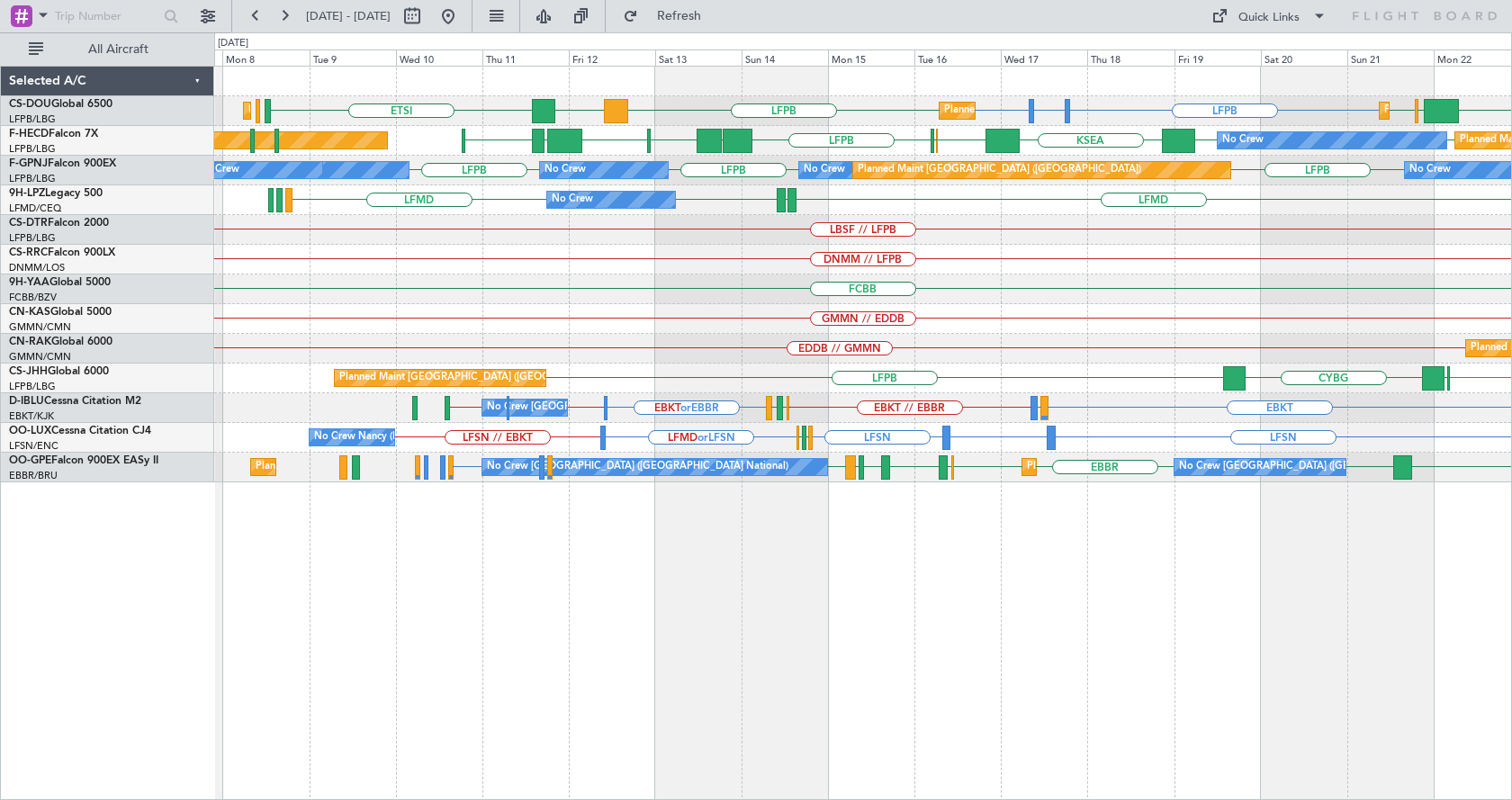
click at [788, 735] on div "Planned Maint [GEOGRAPHIC_DATA] ([GEOGRAPHIC_DATA]) Planned Maint [GEOGRAPHIC_D…" at bounding box center [864, 433] width 1299 height 735
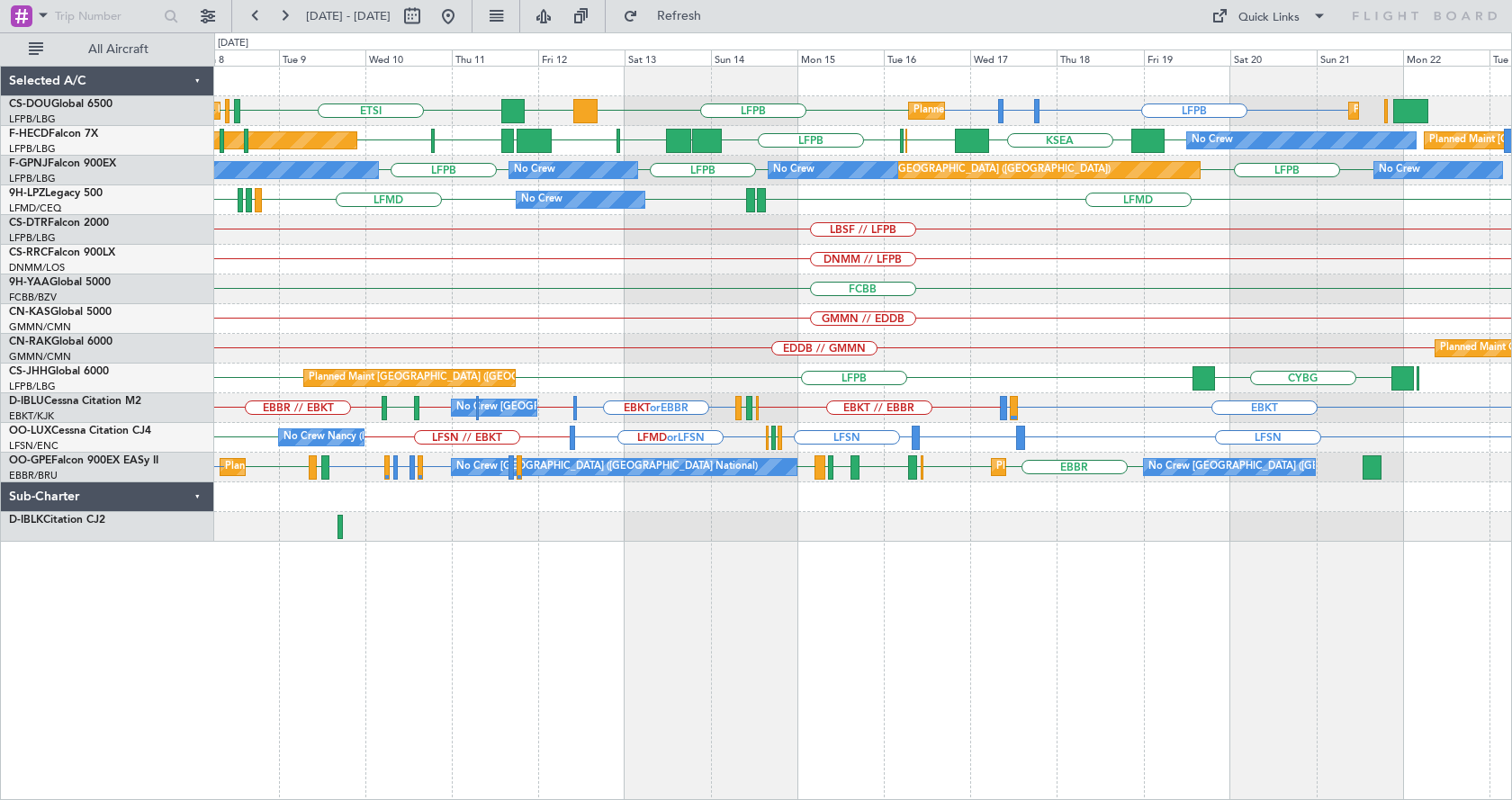
click at [793, 650] on div "Planned Maint [GEOGRAPHIC_DATA] ([GEOGRAPHIC_DATA]) Planned Maint [GEOGRAPHIC_D…" at bounding box center [864, 433] width 1299 height 735
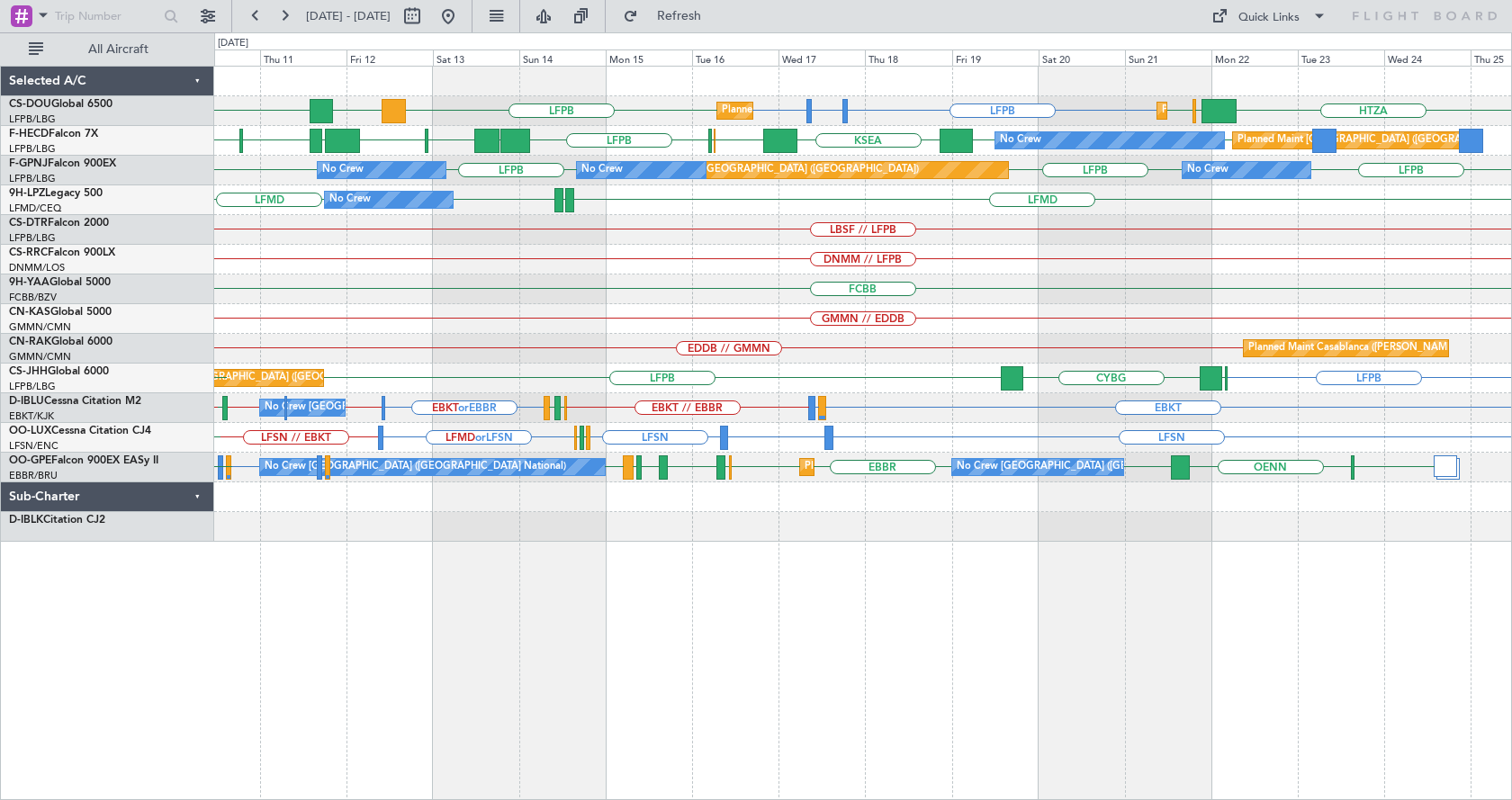
click at [847, 713] on div "Planned Maint [GEOGRAPHIC_DATA] ([GEOGRAPHIC_DATA]) Planned Maint [GEOGRAPHIC_D…" at bounding box center [864, 433] width 1299 height 735
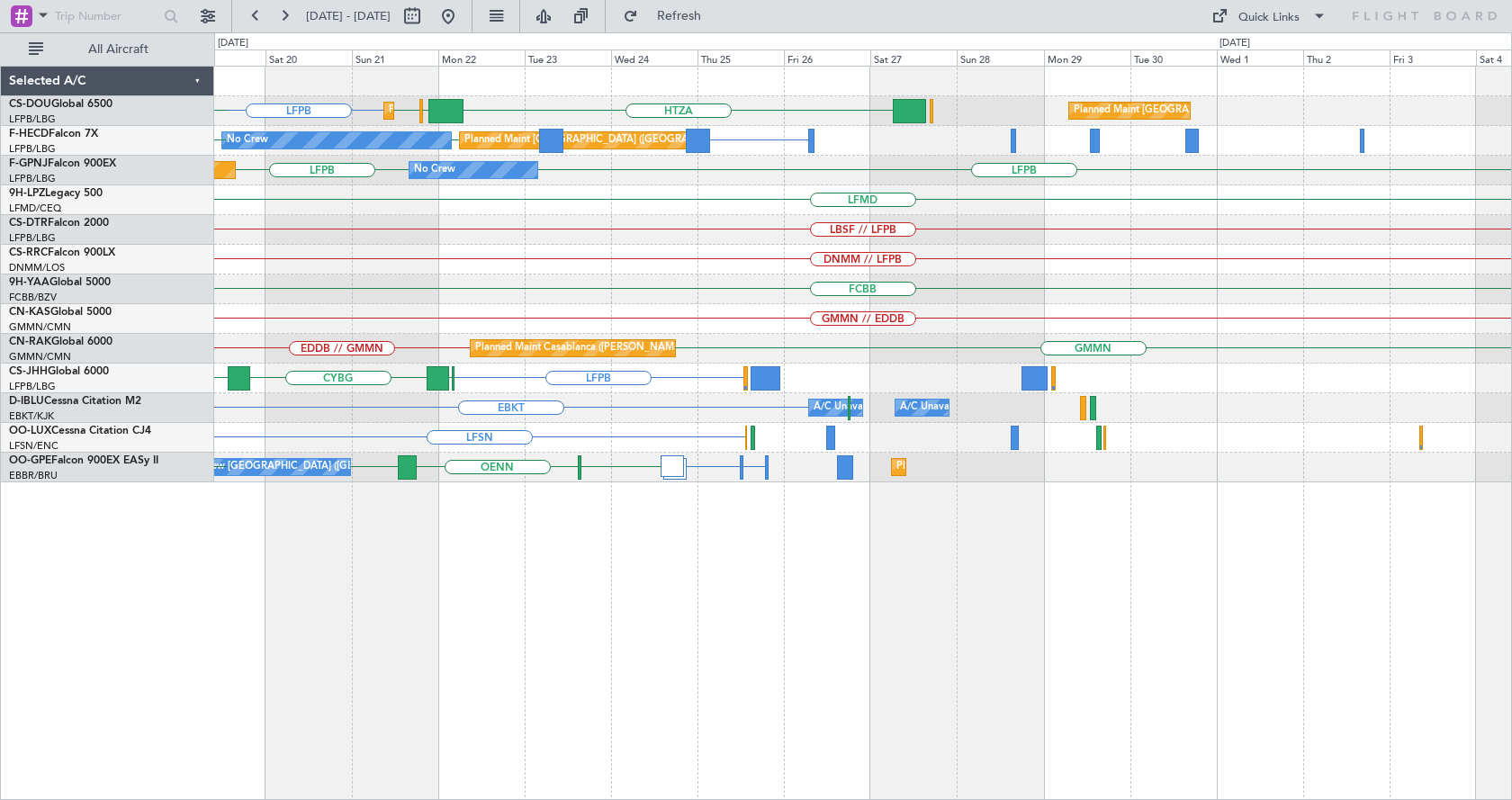
click at [238, 617] on div "Planned Maint [GEOGRAPHIC_DATA] ([GEOGRAPHIC_DATA]) LFPB HTZA [GEOGRAPHIC_DATA]…" at bounding box center [864, 433] width 1299 height 735
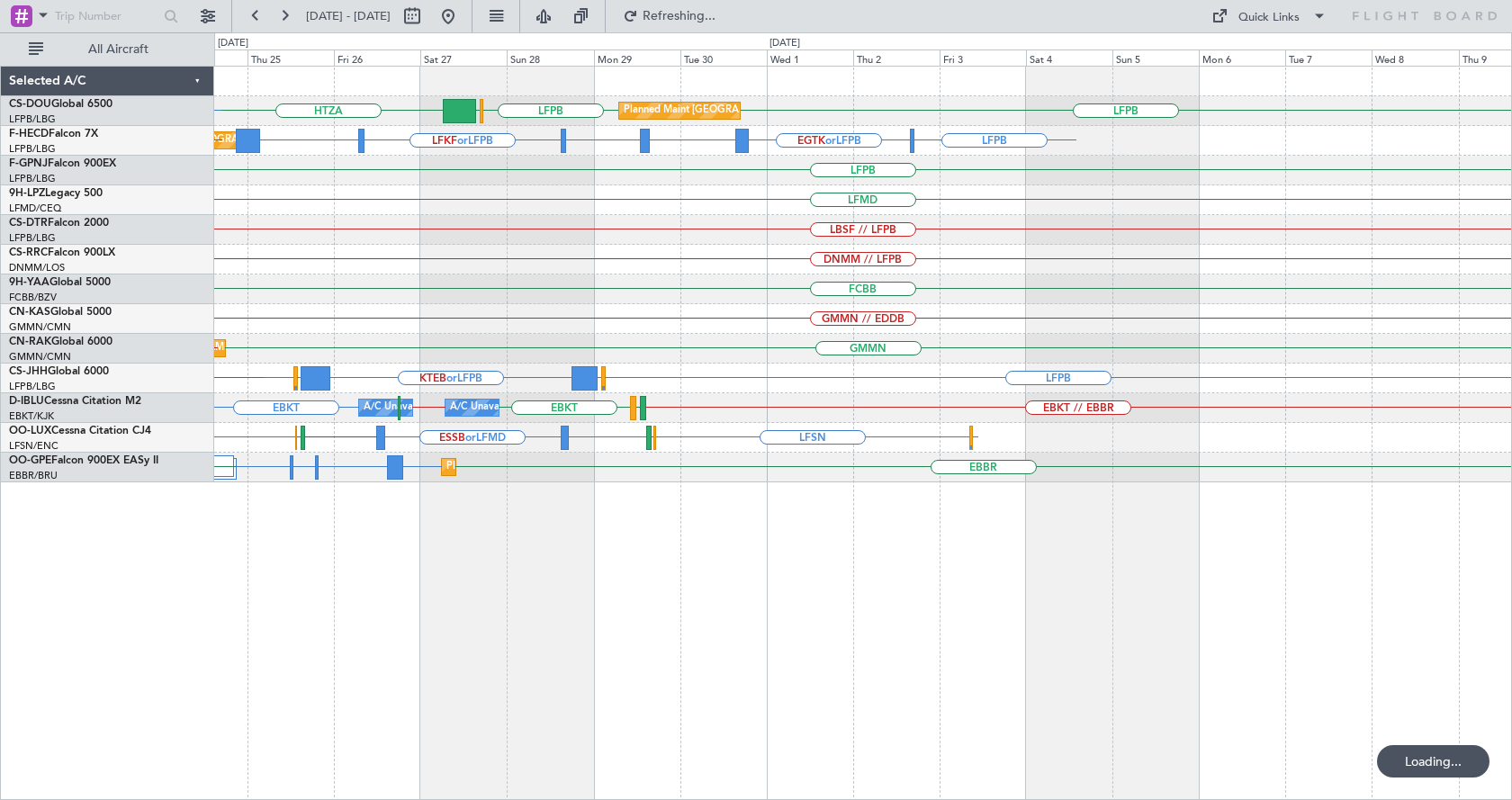
click at [320, 671] on div "HTZA LFPB [GEOGRAPHIC_DATA] LFPB [GEOGRAPHIC_DATA] LFPB LFPB Planned Maint [GEO…" at bounding box center [864, 433] width 1299 height 735
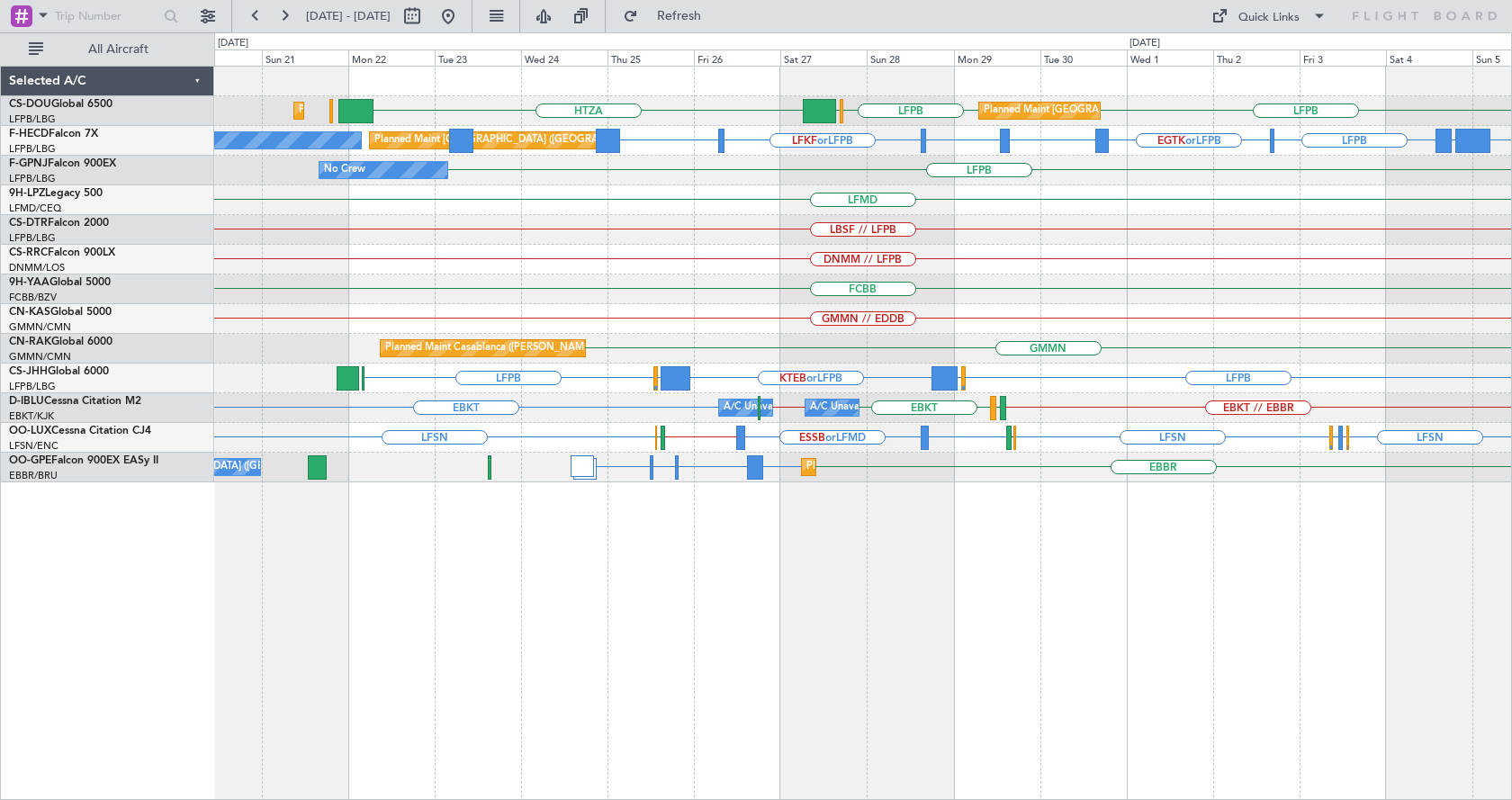
click at [848, 603] on div "HTZA LFPB [GEOGRAPHIC_DATA] LFPB Planned Maint [GEOGRAPHIC_DATA] ([GEOGRAPHIC_D…" at bounding box center [864, 433] width 1299 height 735
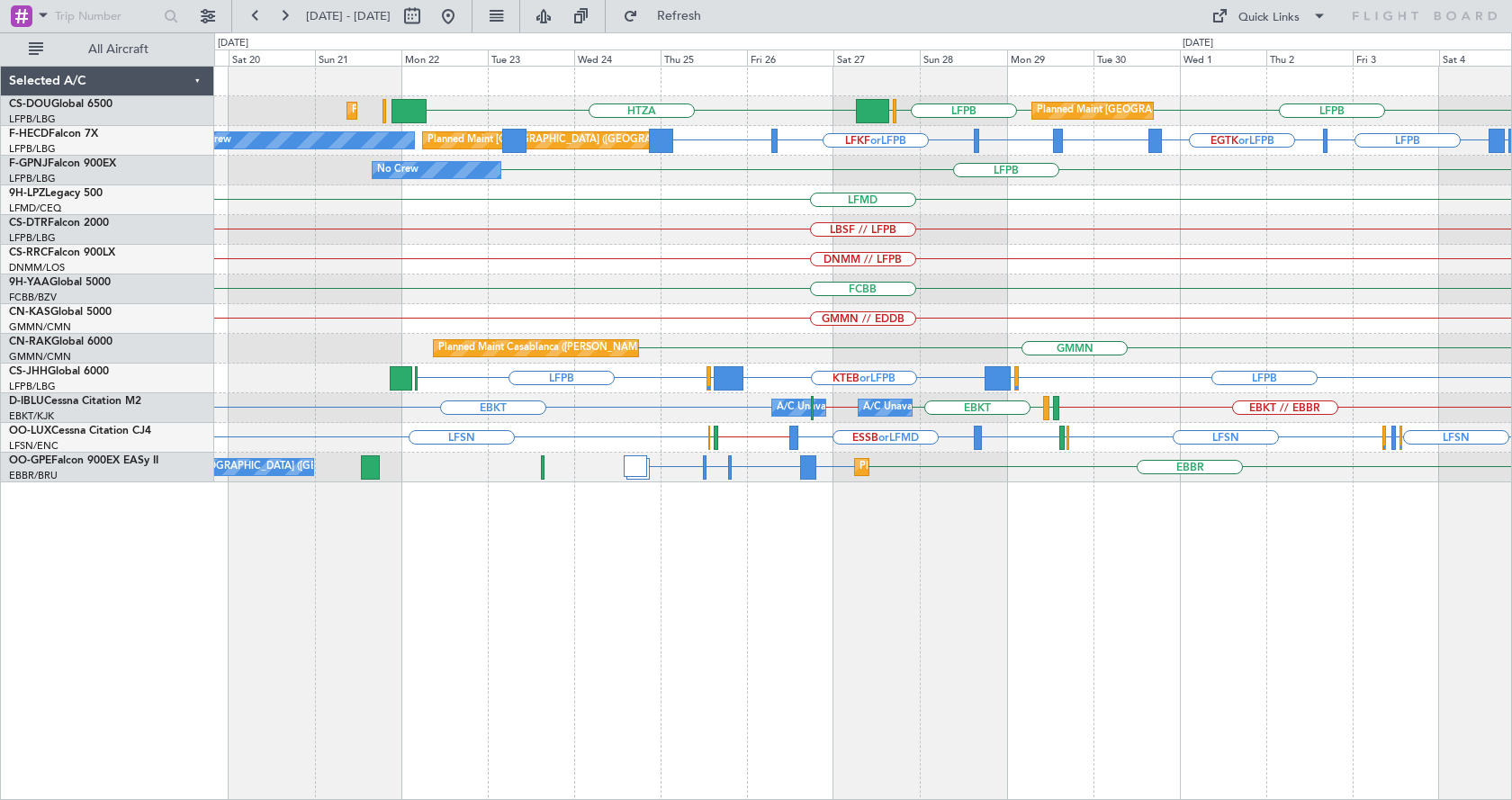
click at [715, 612] on div "HTZA LFPB [GEOGRAPHIC_DATA] LFPB Planned Maint [GEOGRAPHIC_DATA] ([GEOGRAPHIC_D…" at bounding box center [864, 433] width 1299 height 735
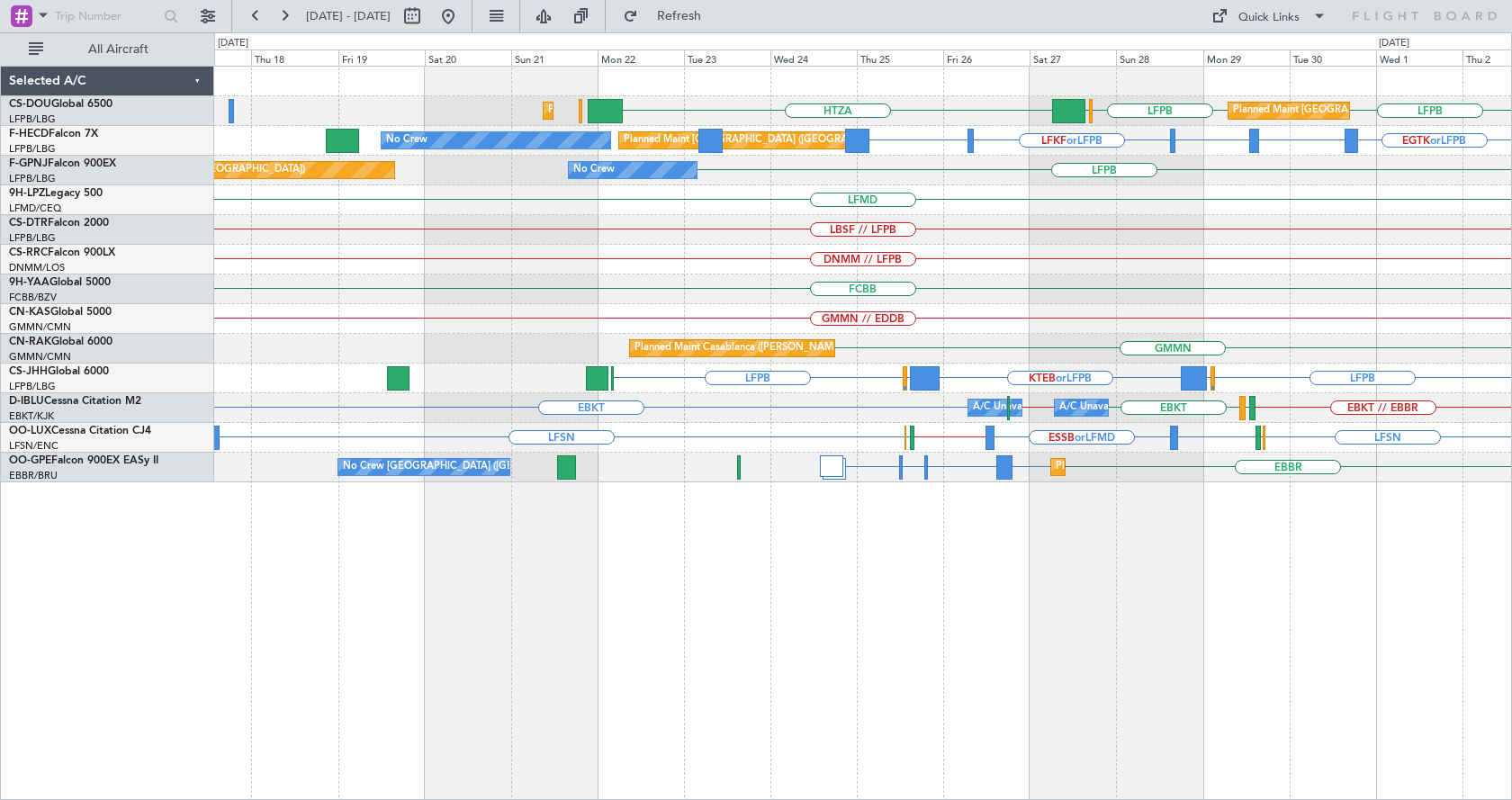
click at [1001, 623] on div "HTZA LFPB [GEOGRAPHIC_DATA] LFPB Planned Maint [GEOGRAPHIC_DATA] ([GEOGRAPHIC_D…" at bounding box center [864, 433] width 1299 height 735
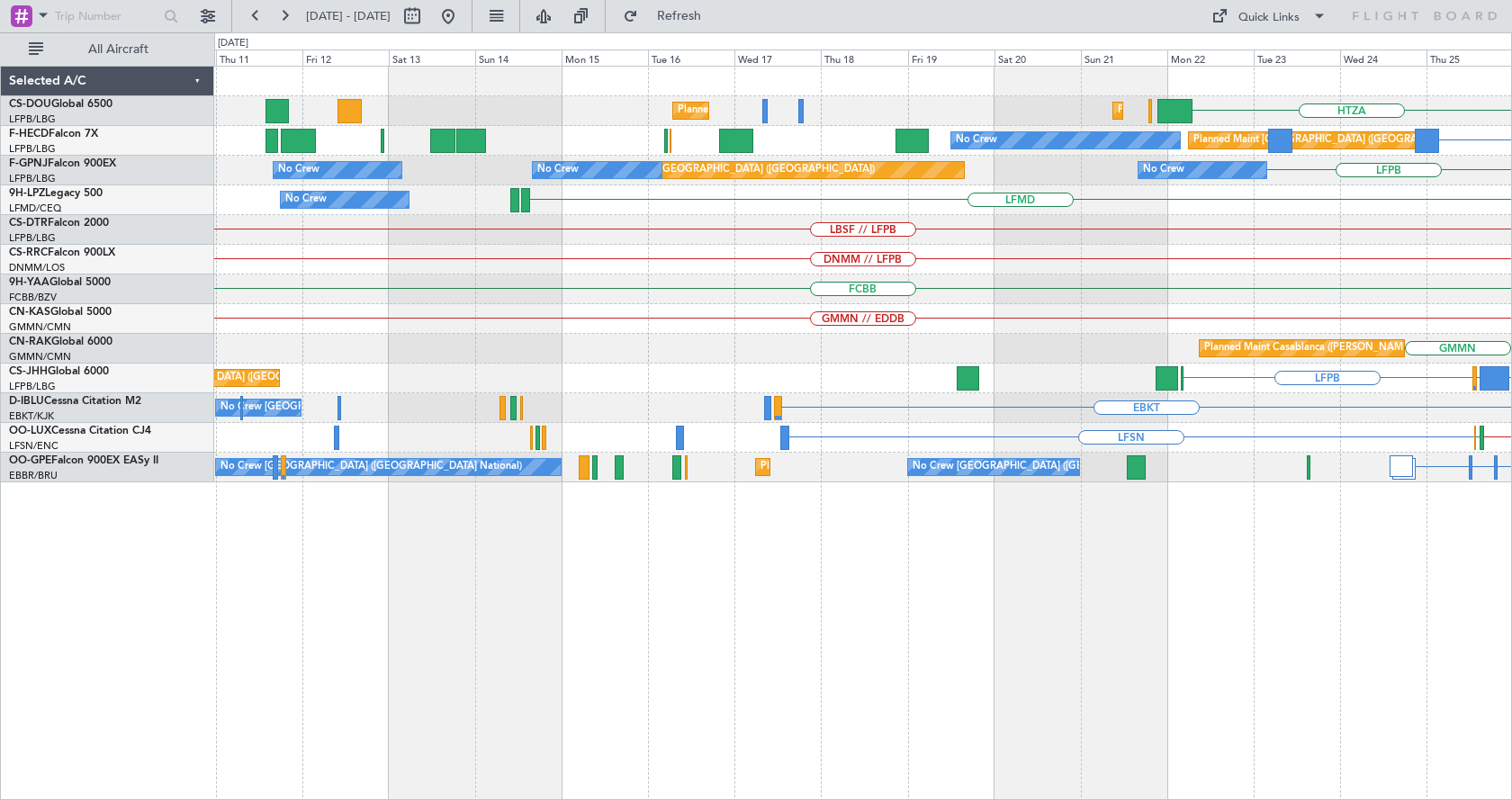
click at [882, 691] on div "HTZA Planned Maint [GEOGRAPHIC_DATA] ([GEOGRAPHIC_DATA]) Planned Maint [GEOGRAP…" at bounding box center [864, 433] width 1299 height 735
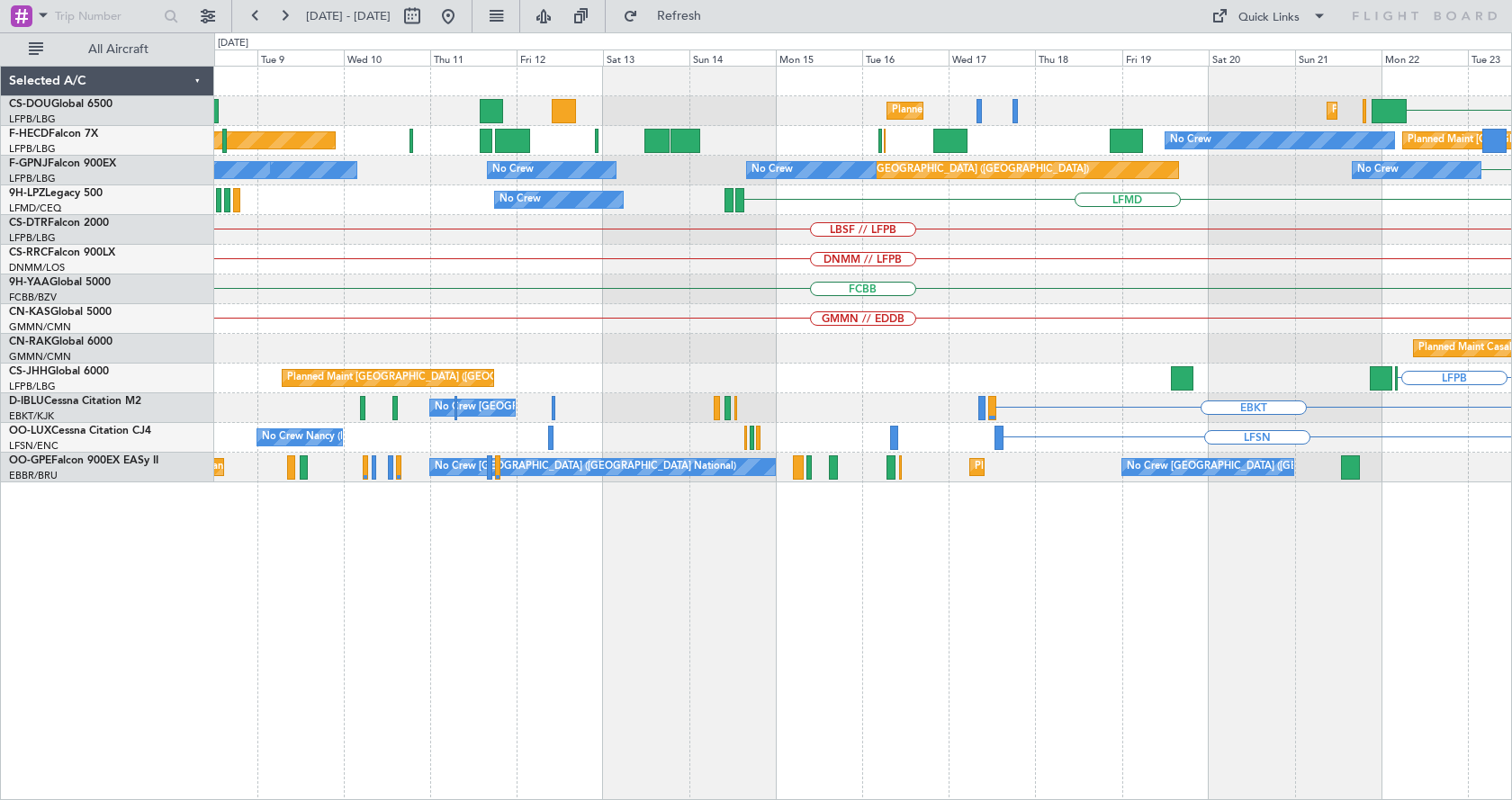
click at [892, 659] on div "HTZA Planned Maint [GEOGRAPHIC_DATA] ([GEOGRAPHIC_DATA]) Planned Maint [GEOGRAP…" at bounding box center [864, 433] width 1299 height 735
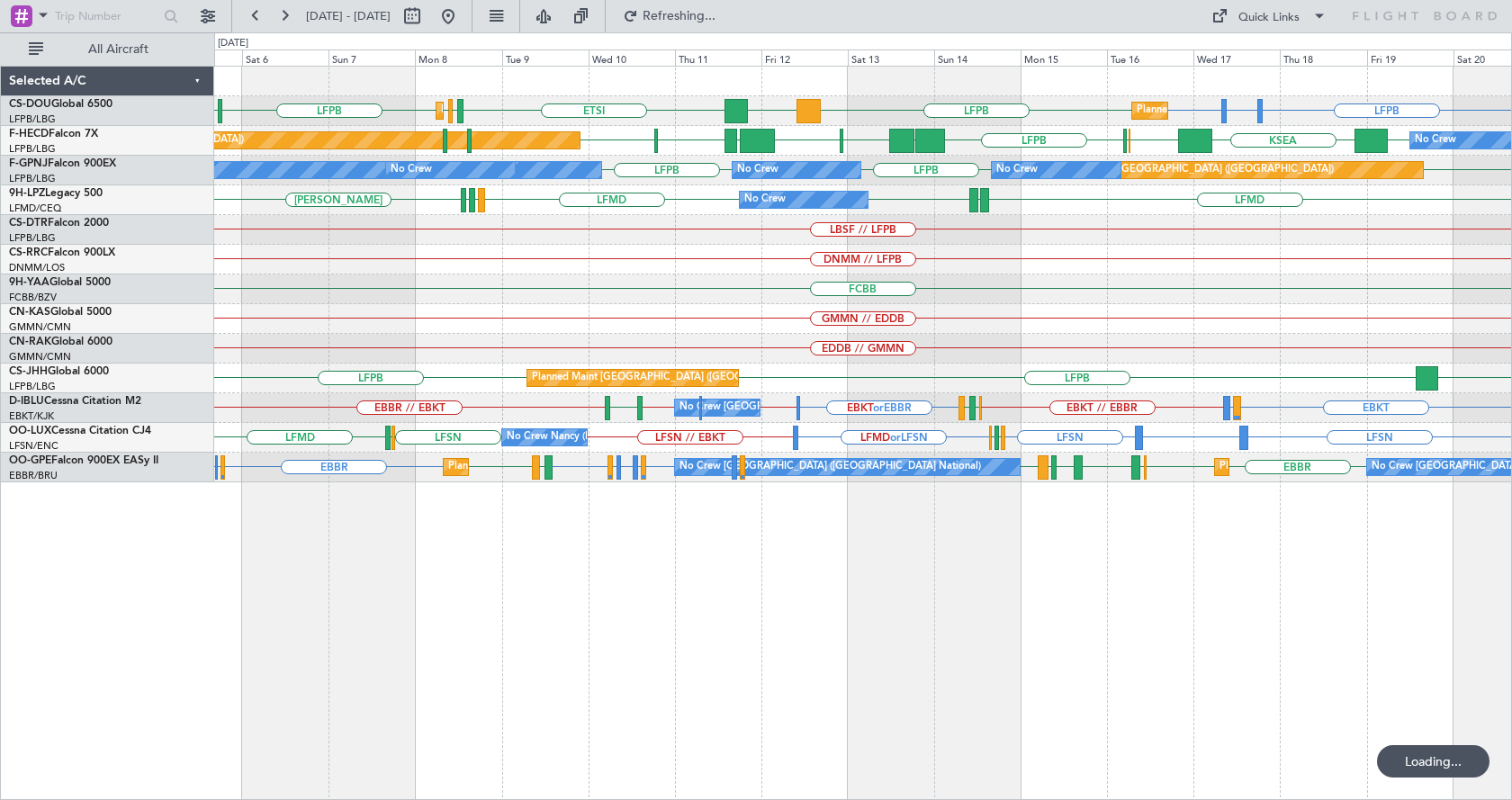
click at [648, 662] on div "Planned Maint [GEOGRAPHIC_DATA] ([GEOGRAPHIC_DATA]) Planned Maint [GEOGRAPHIC_D…" at bounding box center [864, 433] width 1299 height 735
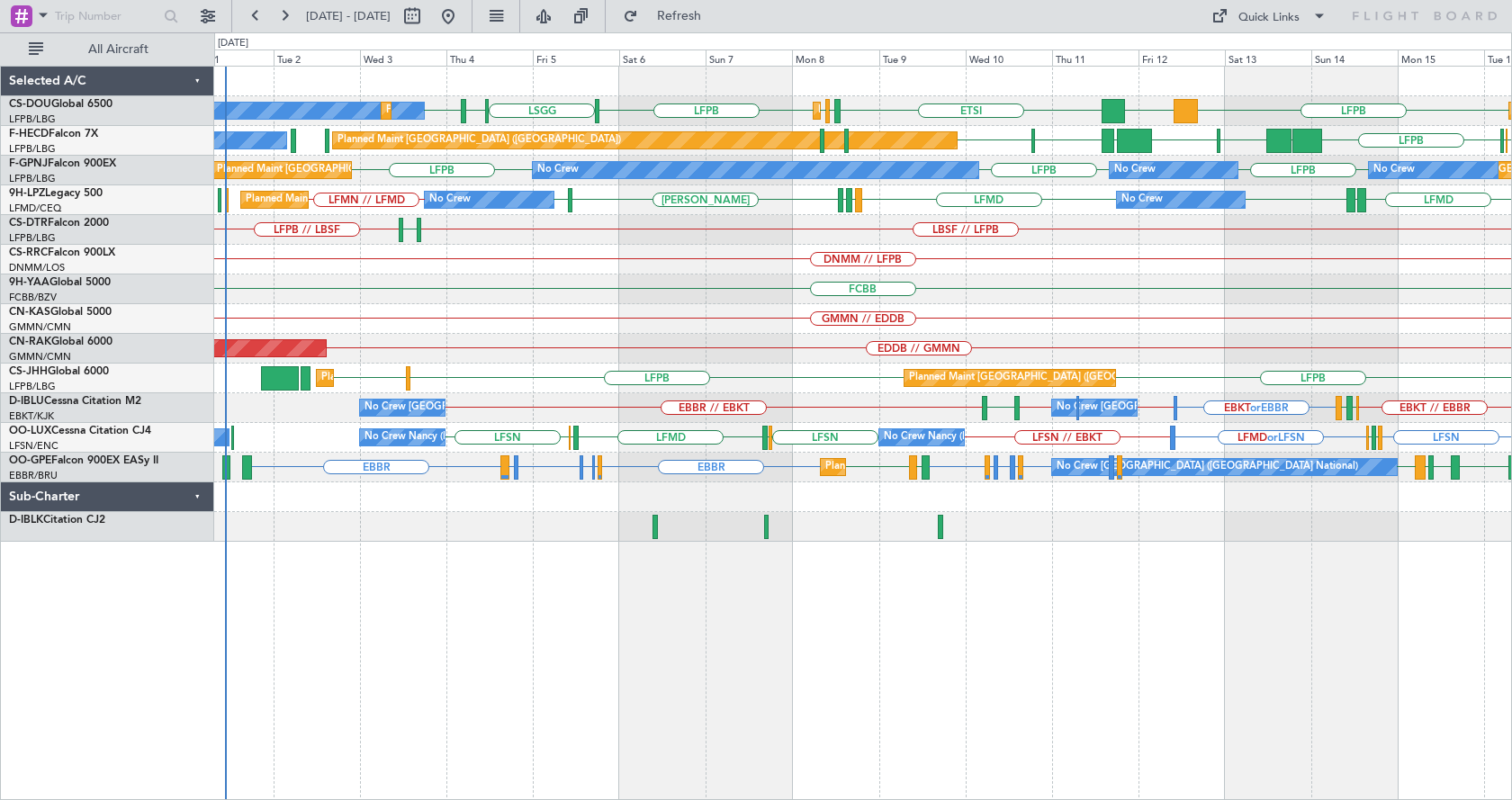
click at [642, 690] on div "Planned Maint [GEOGRAPHIC_DATA] ([GEOGRAPHIC_DATA]) No Crew Planned Maint [GEOG…" at bounding box center [864, 433] width 1299 height 735
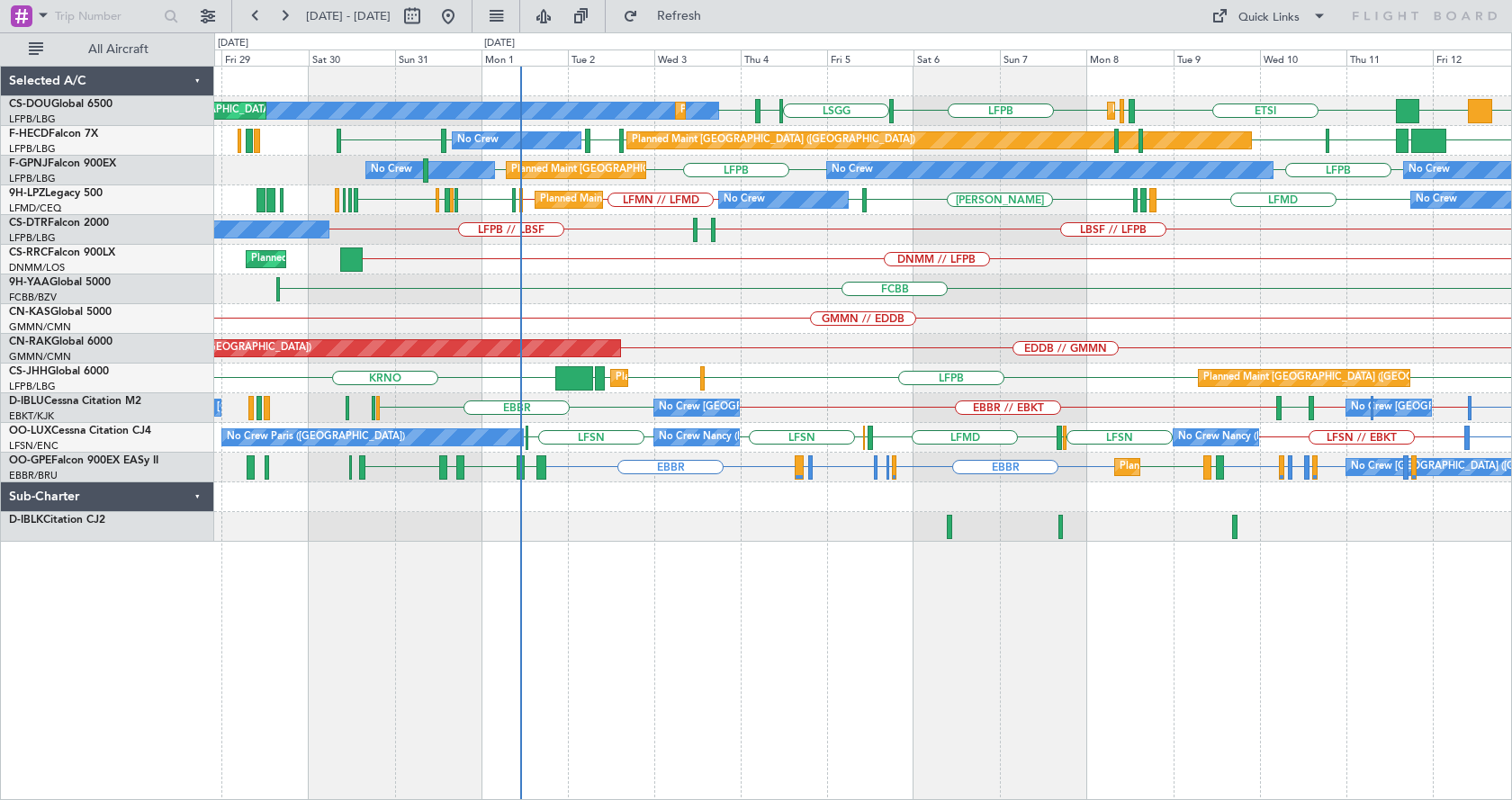
click at [755, 580] on div "No Crew Planned Maint [GEOGRAPHIC_DATA] ([GEOGRAPHIC_DATA]) Planned Maint [GEOG…" at bounding box center [864, 433] width 1299 height 735
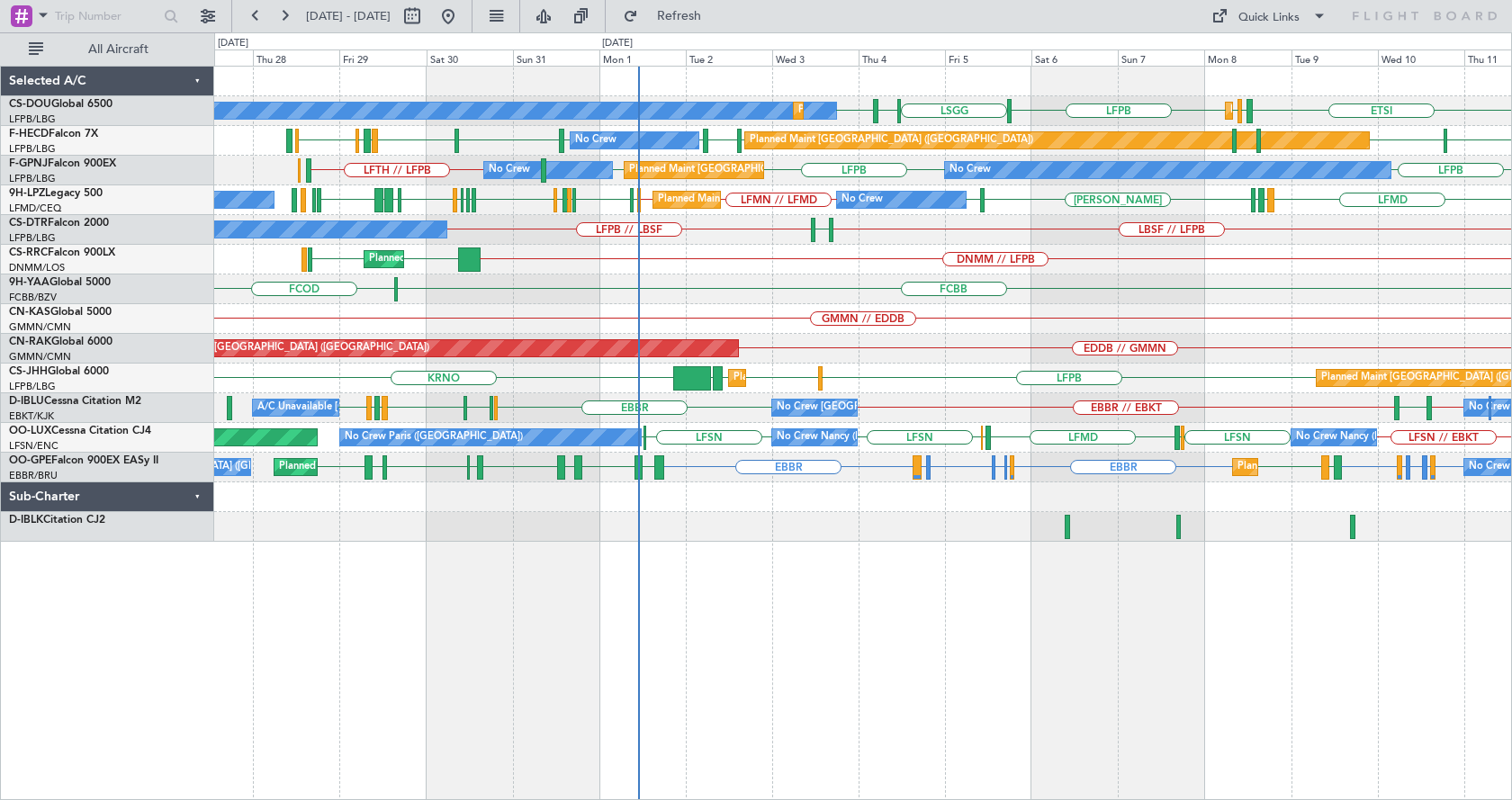
click at [980, 547] on div "LFPB LFPB [GEOGRAPHIC_DATA] LIML LFPB ETSI EGGW Planned Maint [GEOGRAPHIC_DATA]…" at bounding box center [864, 433] width 1299 height 735
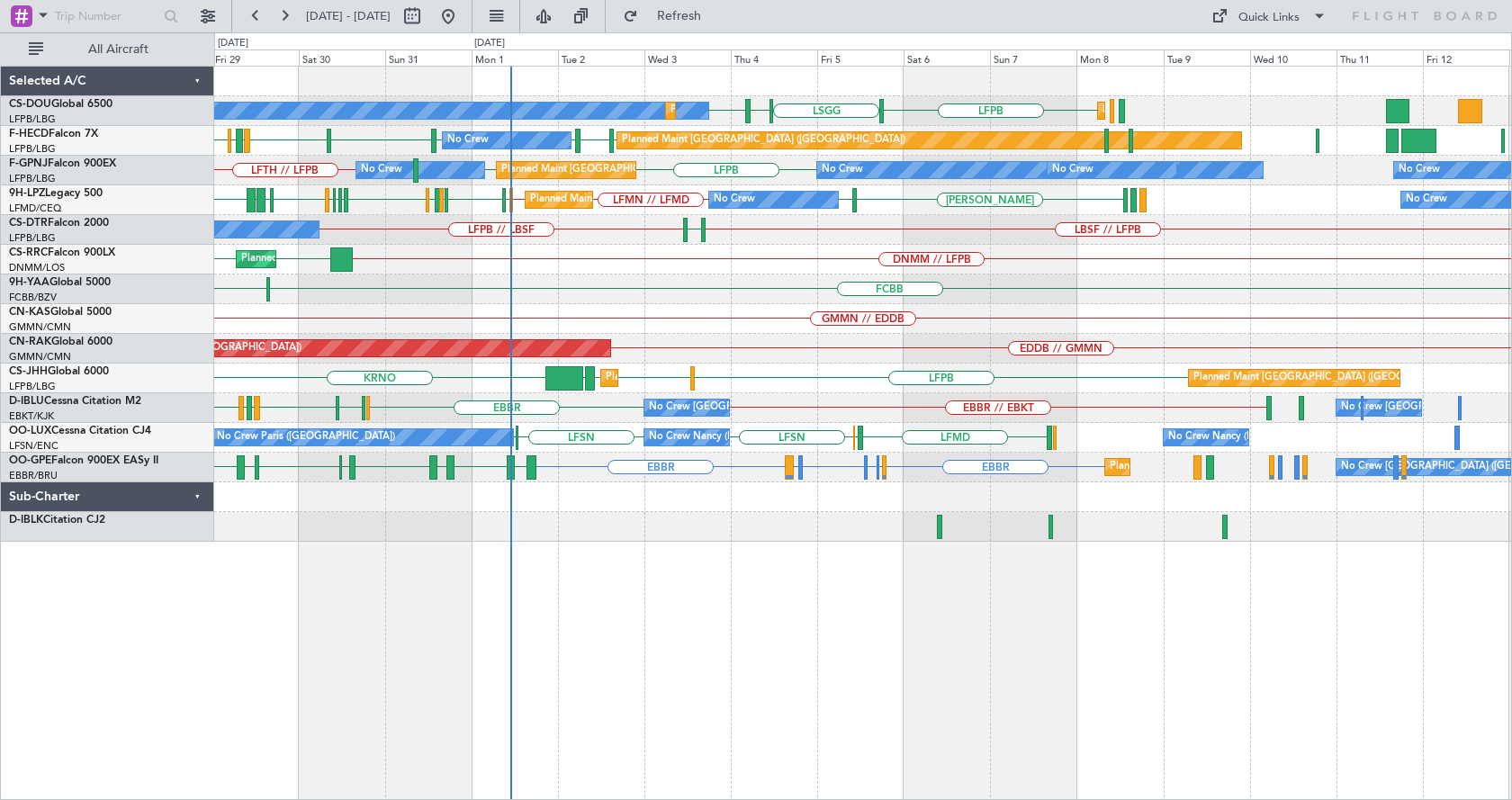
click at [800, 601] on div "LFPB [GEOGRAPHIC_DATA] LIML LFPB Planned Maint [GEOGRAPHIC_DATA] ([GEOGRAPHIC_D…" at bounding box center [864, 433] width 1299 height 735
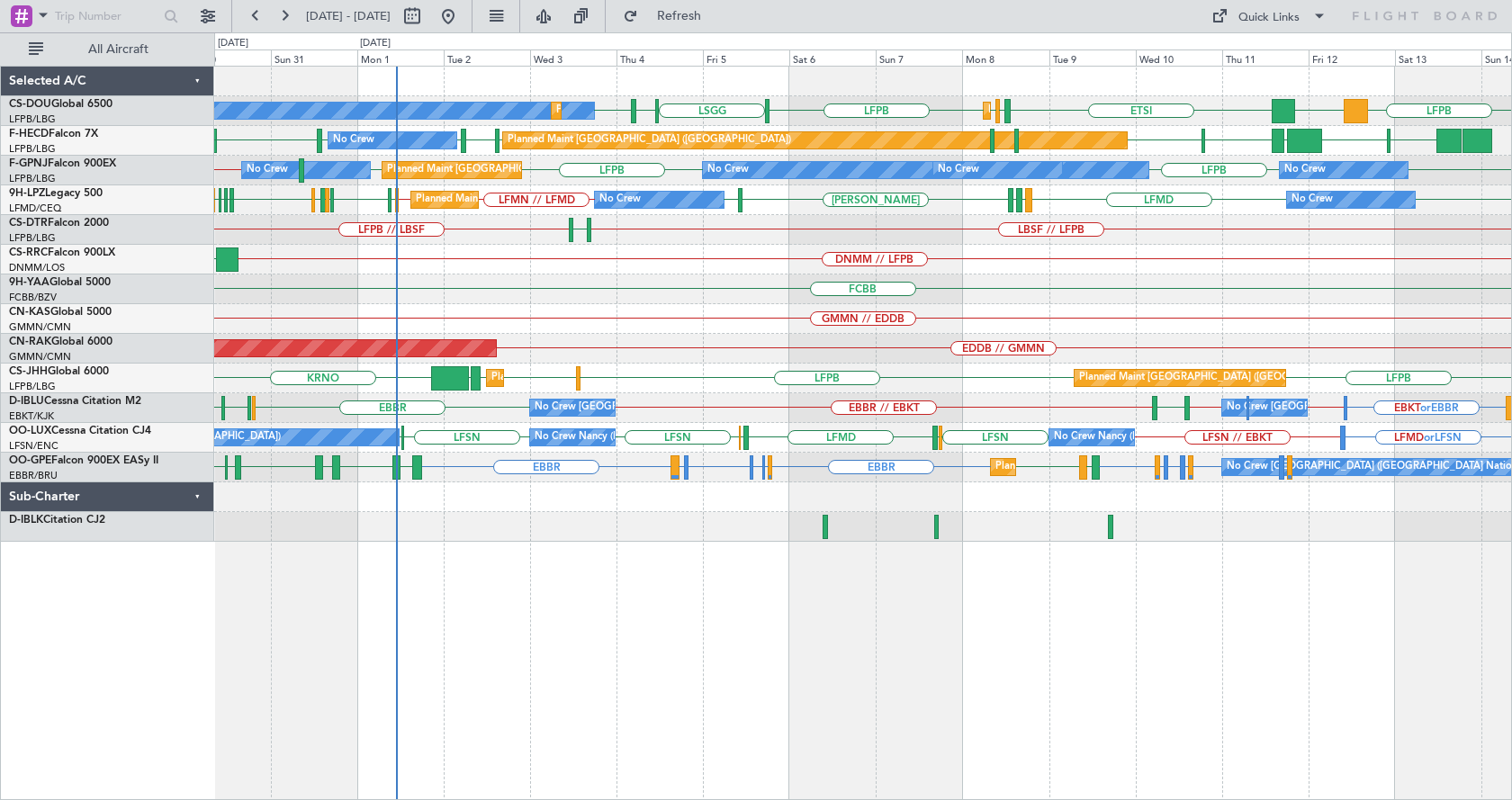
click at [1008, 693] on div "No Crew Planned Maint [GEOGRAPHIC_DATA] ([GEOGRAPHIC_DATA]) Planned Maint [GEOG…" at bounding box center [864, 433] width 1299 height 735
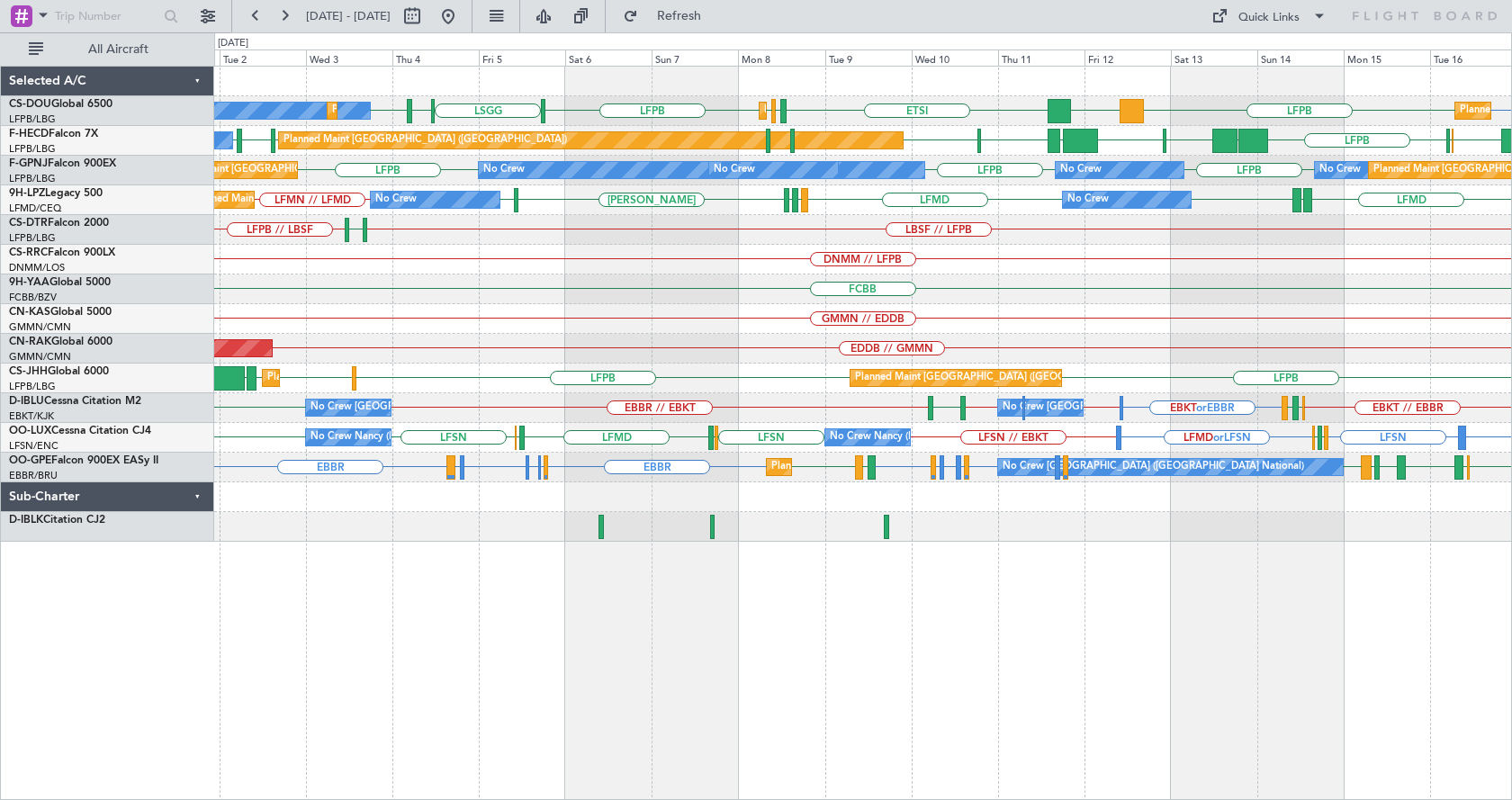
click at [987, 678] on div "No Crew Planned Maint [GEOGRAPHIC_DATA] ([GEOGRAPHIC_DATA]) Planned Maint [GEOG…" at bounding box center [864, 433] width 1299 height 735
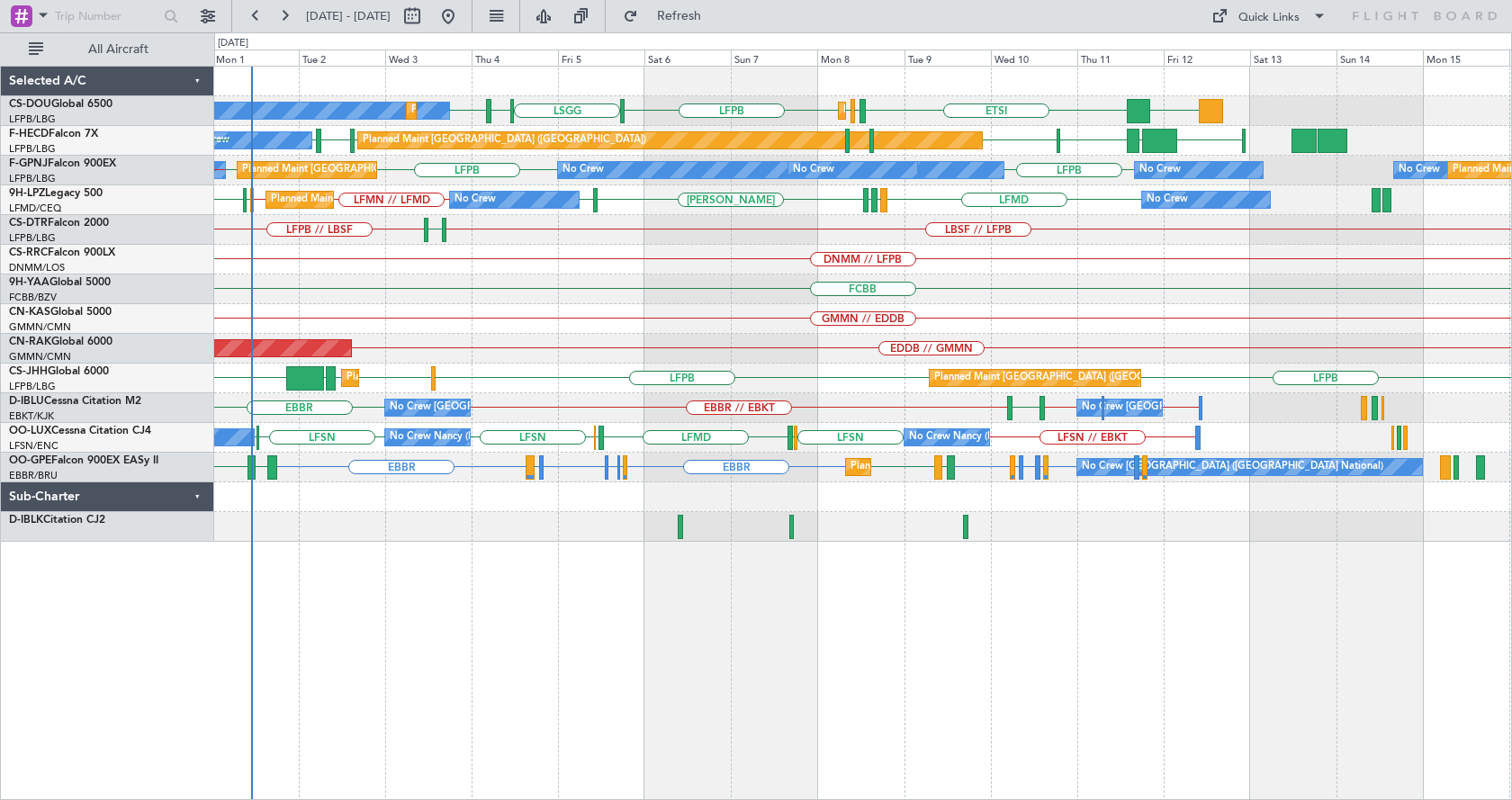
click at [827, 671] on div "No Crew Planned Maint [GEOGRAPHIC_DATA] ([GEOGRAPHIC_DATA]) Planned Maint [GEOG…" at bounding box center [864, 433] width 1299 height 735
click at [476, 678] on div "No Crew Planned Maint [GEOGRAPHIC_DATA] ([GEOGRAPHIC_DATA]) Planned Maint [GEOG…" at bounding box center [864, 433] width 1299 height 735
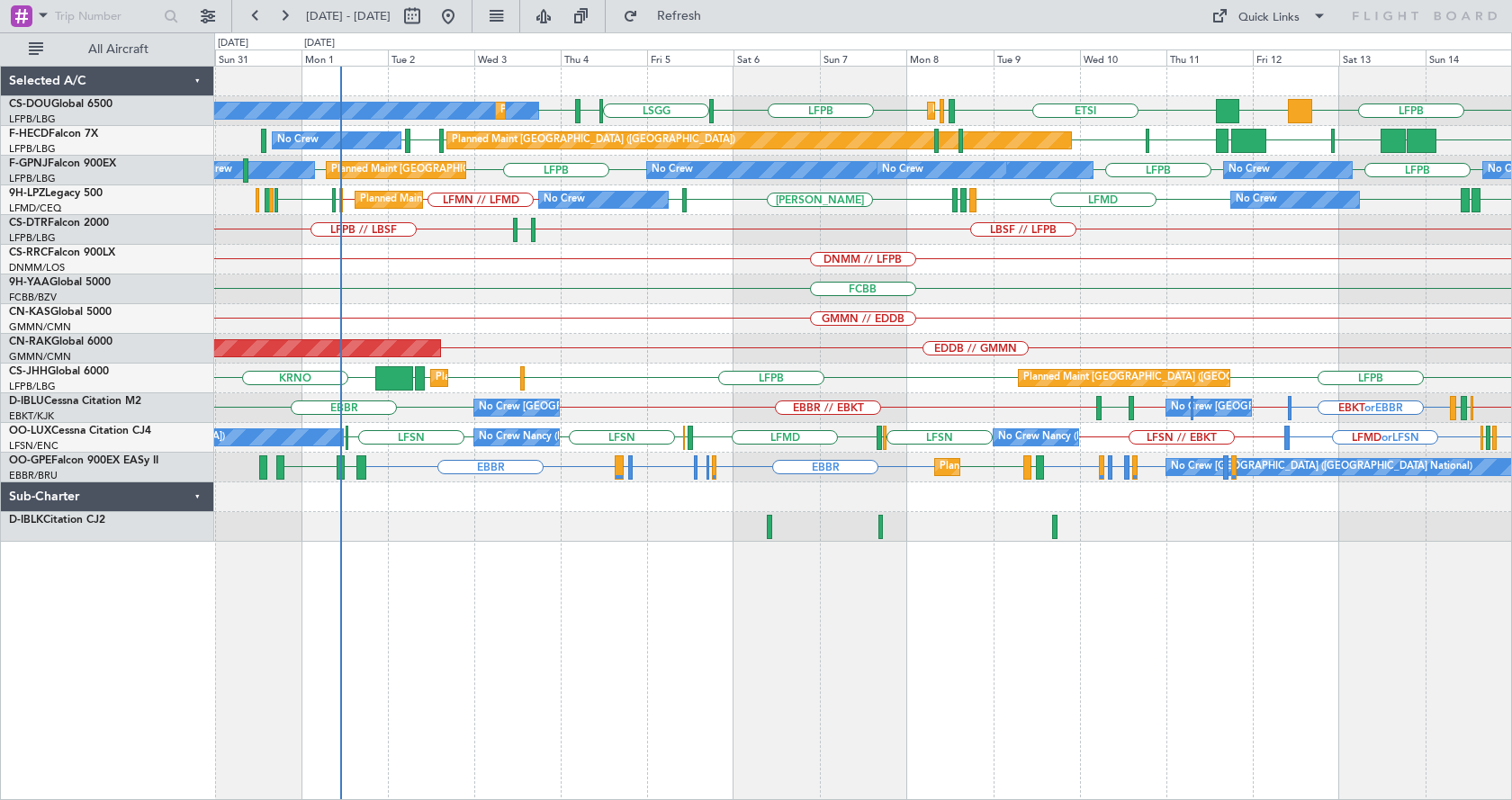
click at [949, 649] on div "No Crew Planned Maint [GEOGRAPHIC_DATA] ([GEOGRAPHIC_DATA]) Planned Maint [GEOG…" at bounding box center [864, 433] width 1299 height 735
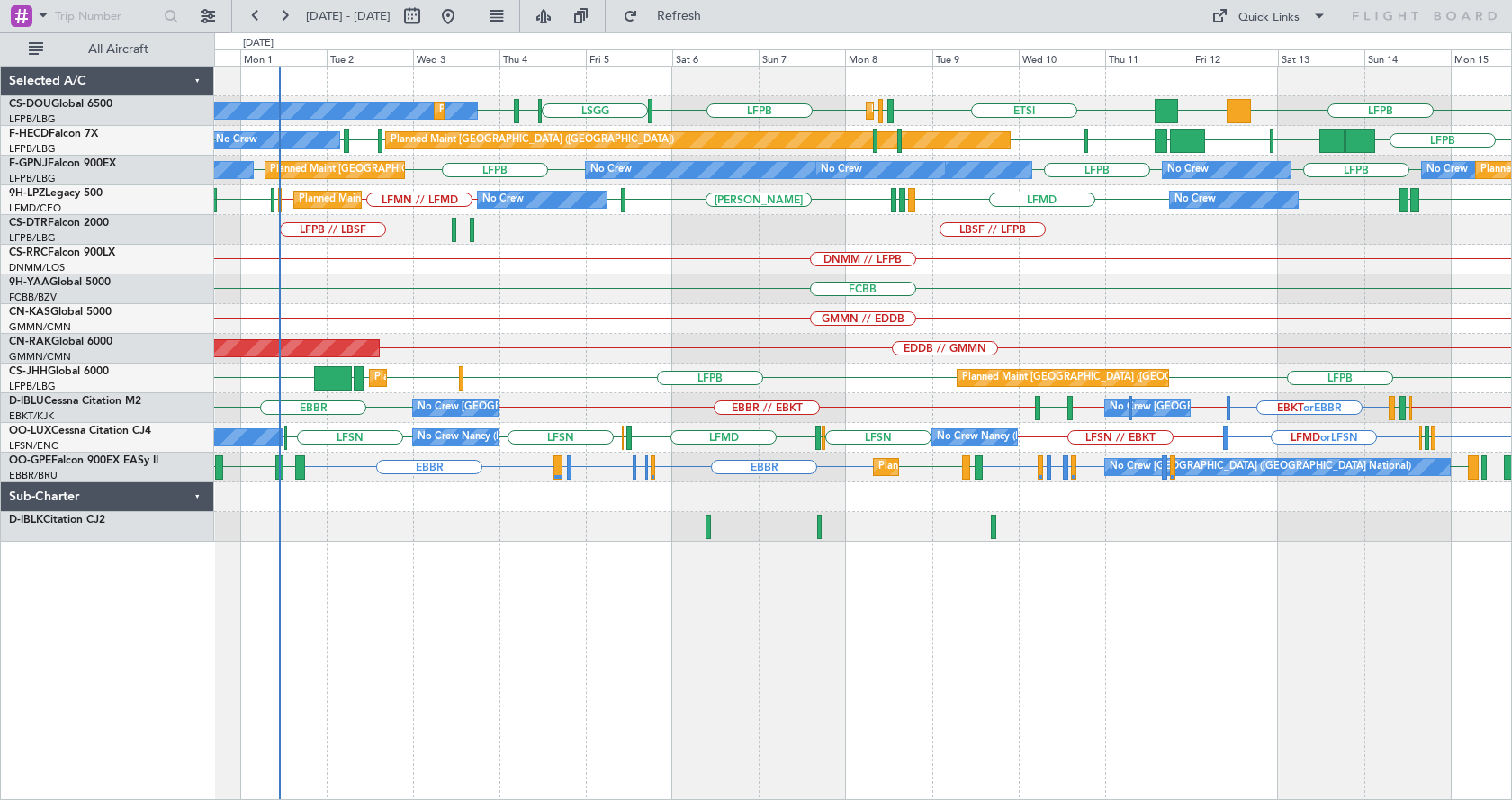
click at [639, 636] on div "No Crew Planned Maint [GEOGRAPHIC_DATA] ([GEOGRAPHIC_DATA]) Planned Maint [GEOG…" at bounding box center [864, 433] width 1299 height 735
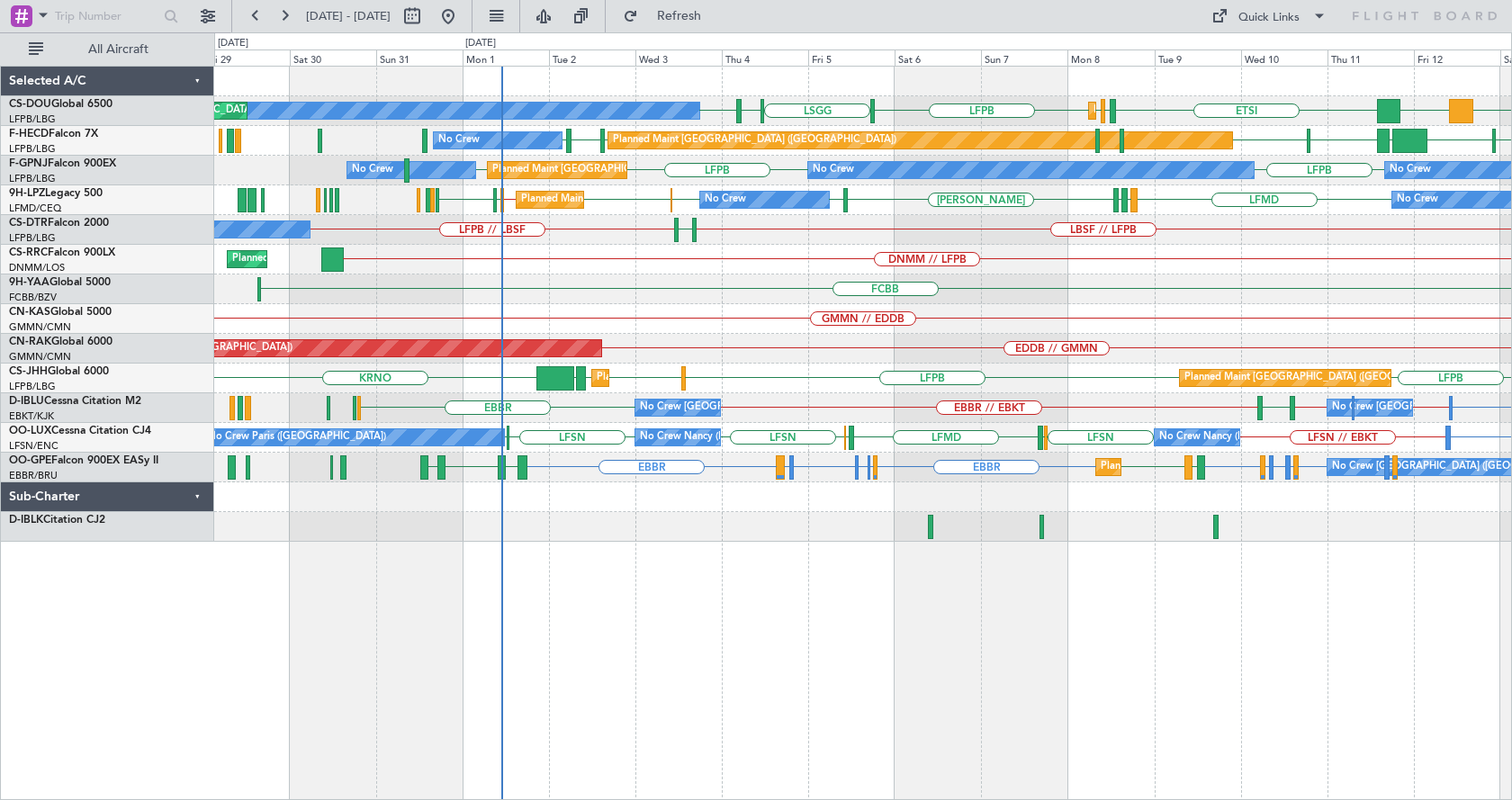
click at [636, 682] on div "LFPB LFPB [GEOGRAPHIC_DATA] LIML LFPB LFPB DGAA ETSI EGGW Planned Maint [GEOGRA…" at bounding box center [864, 433] width 1299 height 735
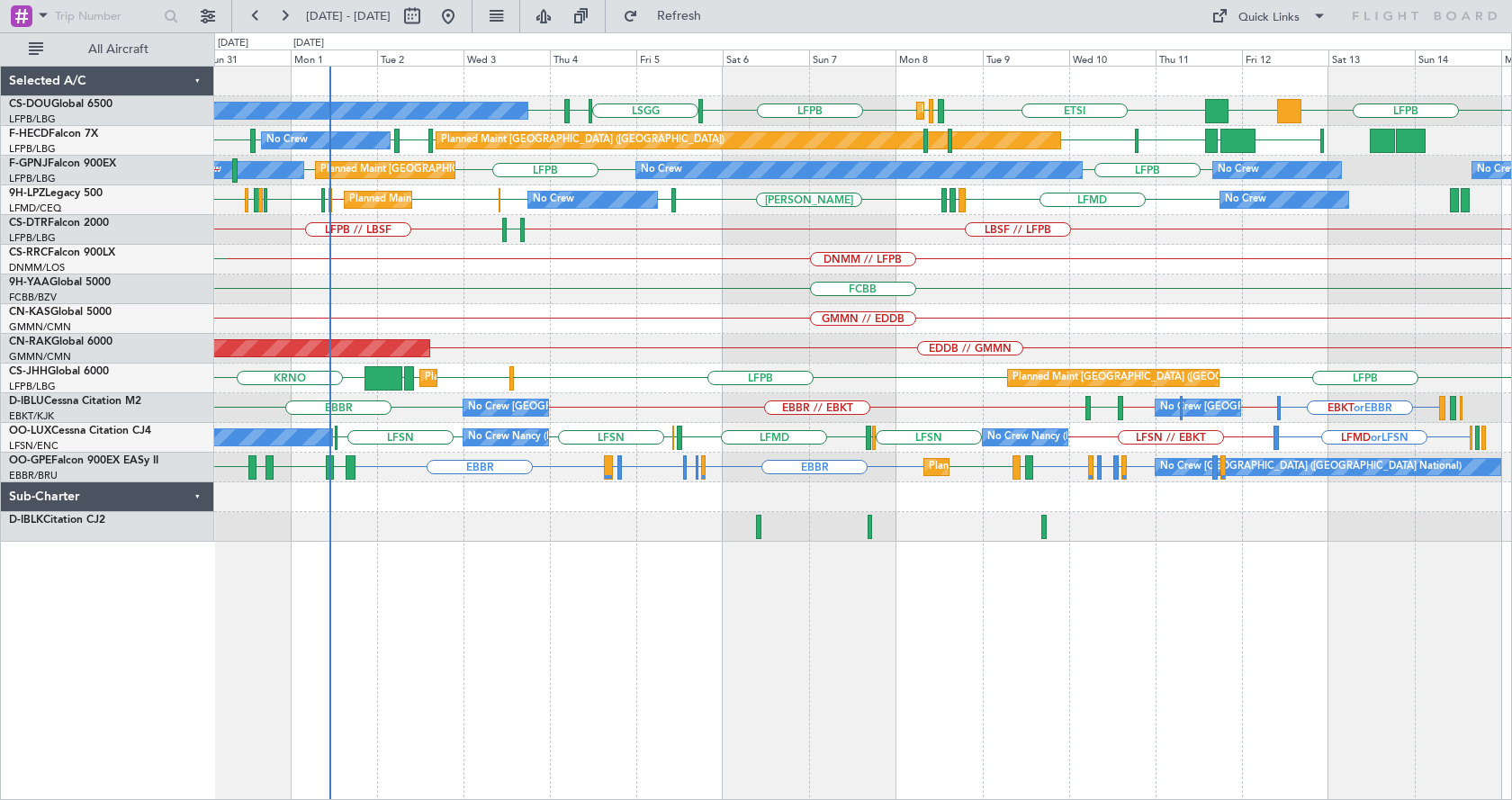
click at [1084, 641] on div "Planned Maint [GEOGRAPHIC_DATA] ([GEOGRAPHIC_DATA]) No Crew Planned Maint [GEOG…" at bounding box center [864, 433] width 1299 height 735
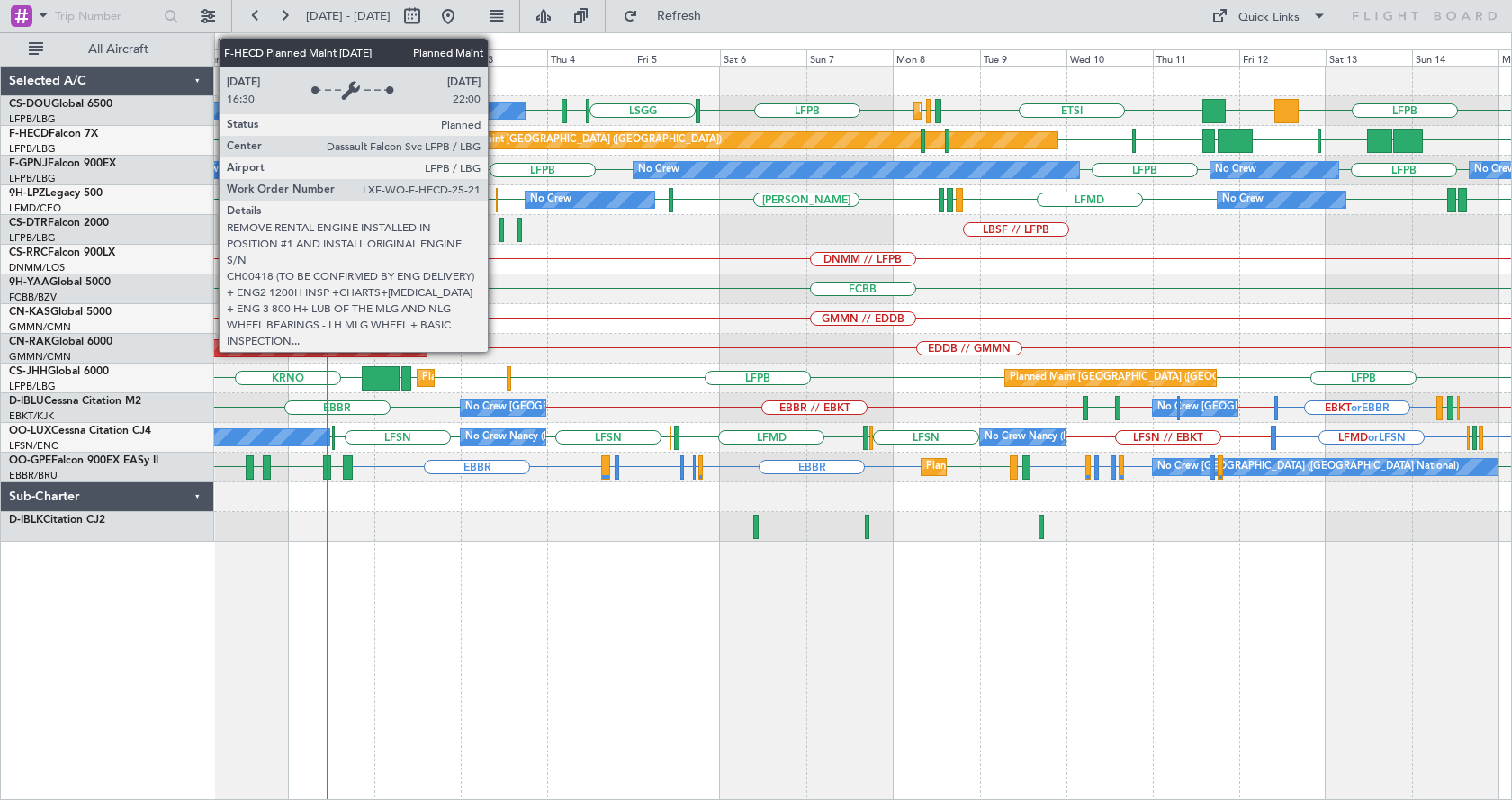
click at [496, 140] on div "Planned Maint [GEOGRAPHIC_DATA] ([GEOGRAPHIC_DATA])" at bounding box center [580, 140] width 283 height 27
